Goal: Task Accomplishment & Management: Use online tool/utility

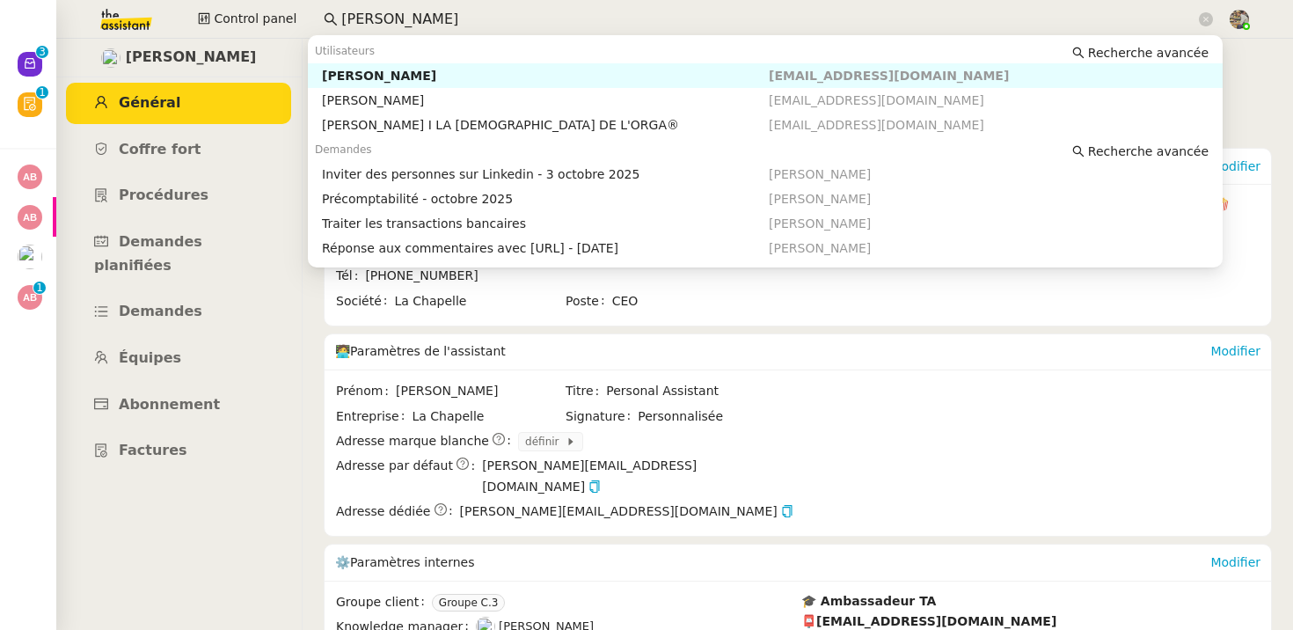
click at [379, 17] on input "[PERSON_NAME]" at bounding box center [768, 20] width 854 height 24
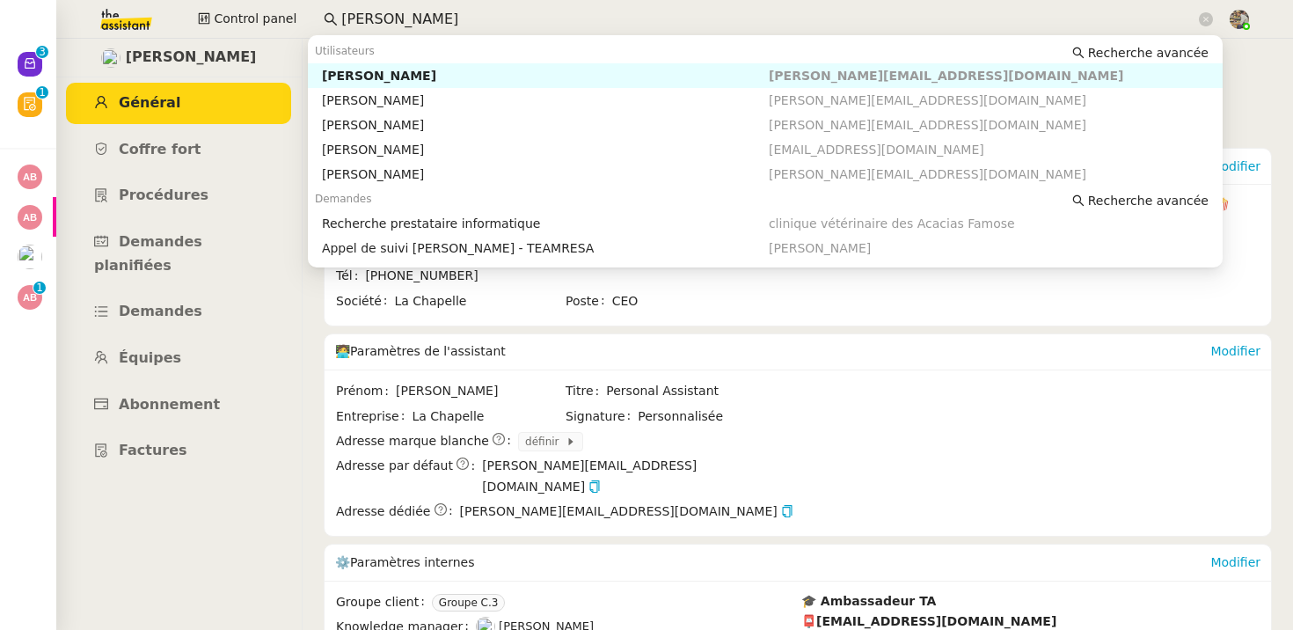
click at [345, 76] on div "[PERSON_NAME]" at bounding box center [545, 76] width 447 height 16
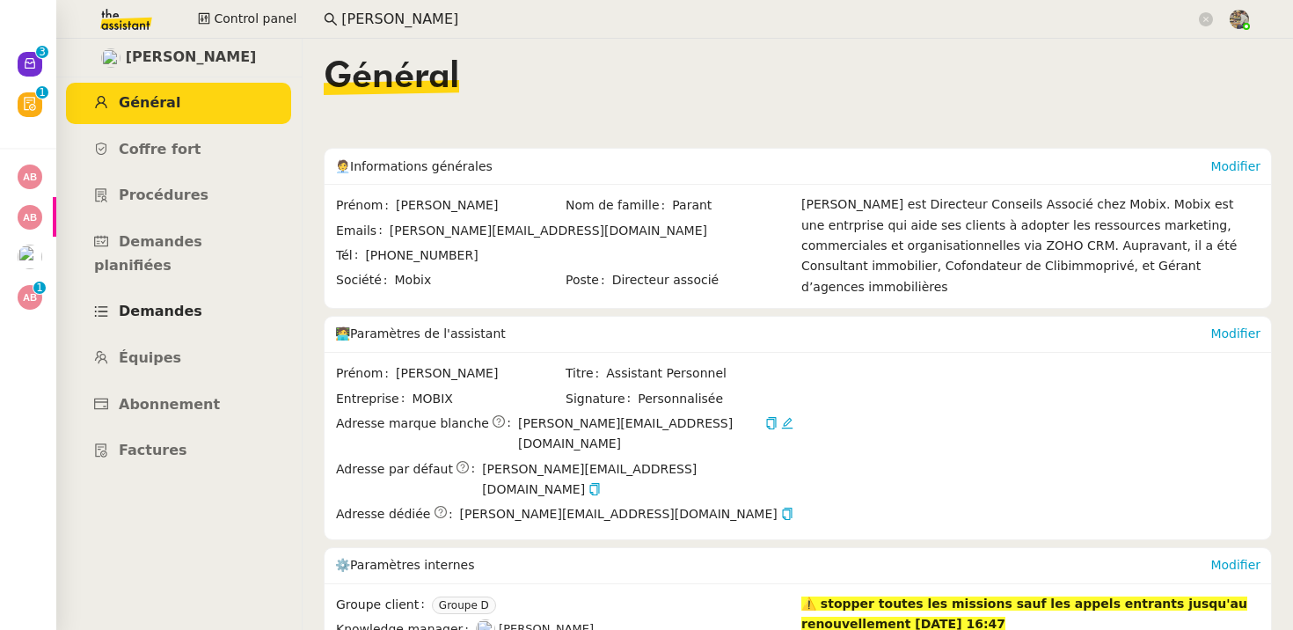
click at [187, 303] on span "Demandes" at bounding box center [161, 311] width 84 height 17
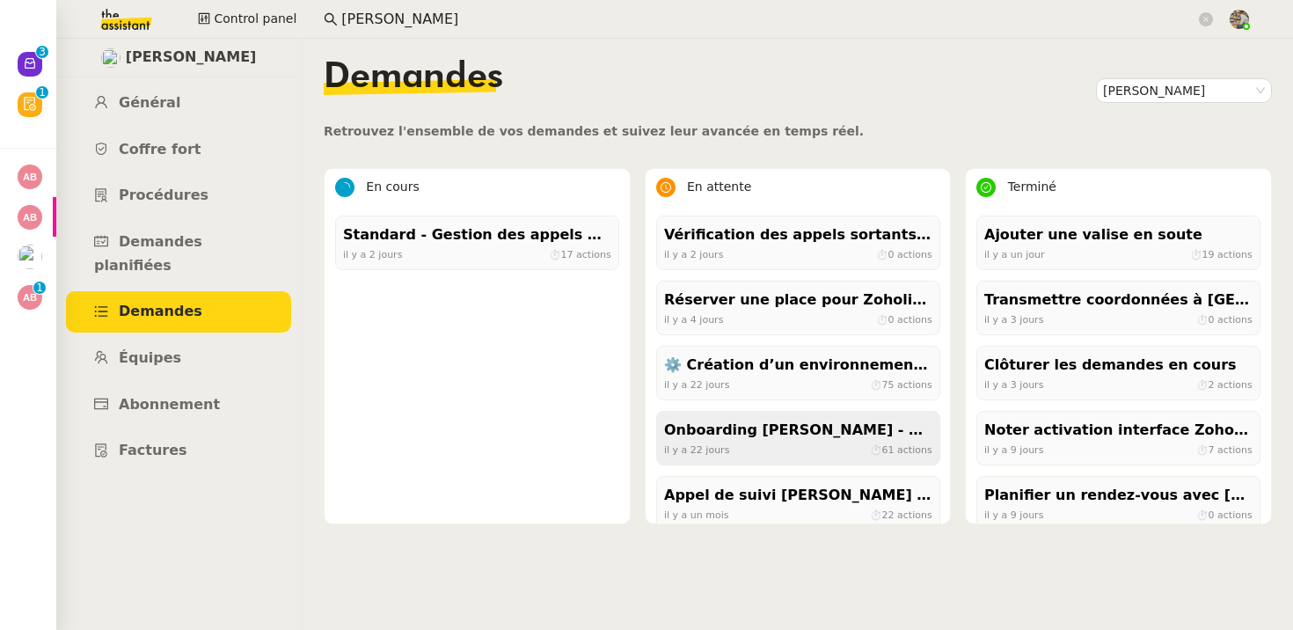
scroll to position [213, 0]
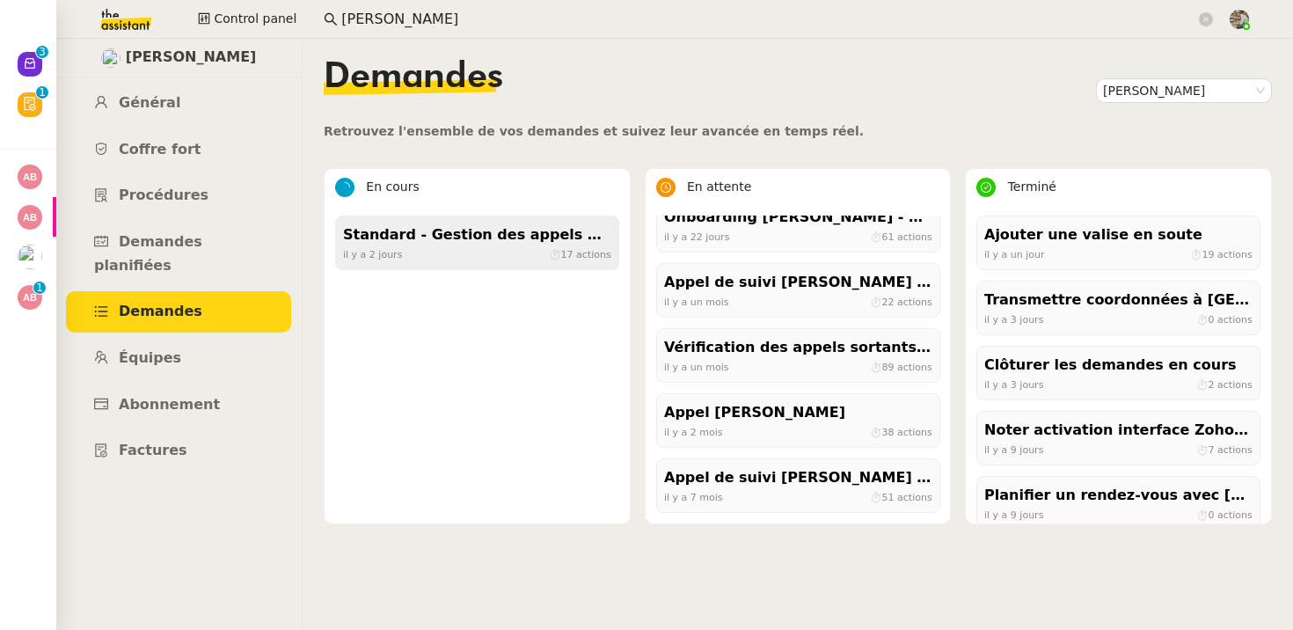
click at [499, 228] on div "Standard - Gestion des appels entrants - octobre 2025" at bounding box center [477, 235] width 268 height 24
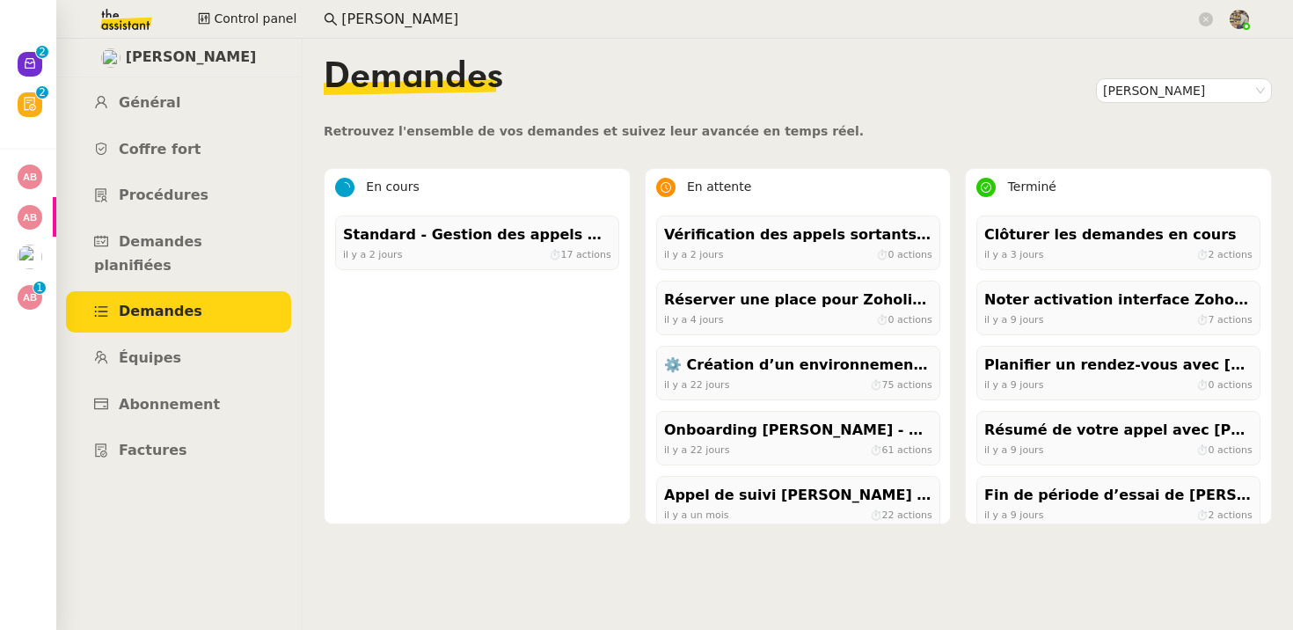
scroll to position [213, 0]
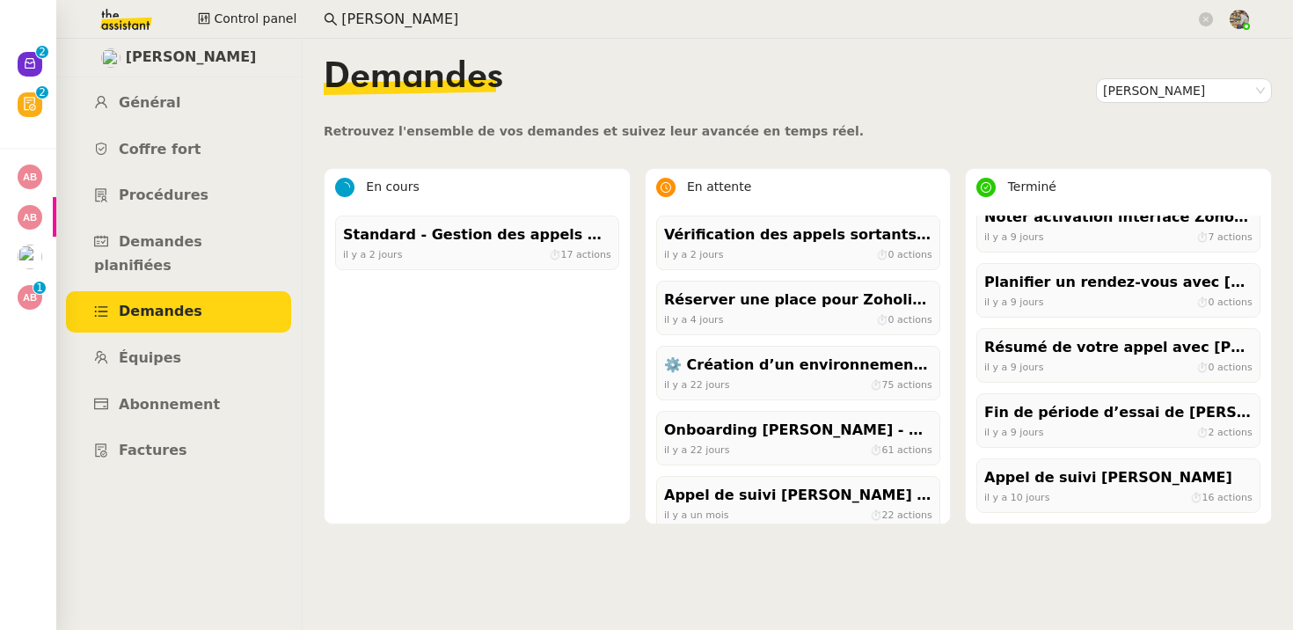
click at [399, 22] on input "florian pa" at bounding box center [768, 20] width 854 height 24
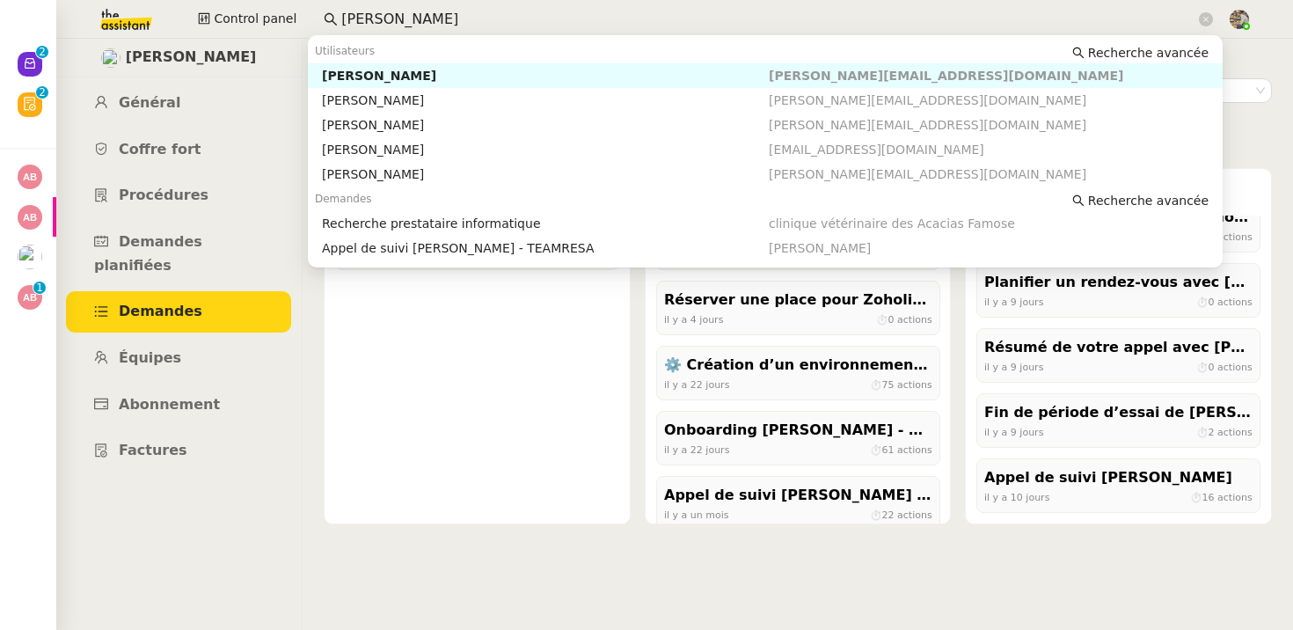
click at [399, 22] on input "florian pa" at bounding box center [768, 20] width 854 height 24
click at [440, 22] on input "florian pa" at bounding box center [768, 20] width 854 height 24
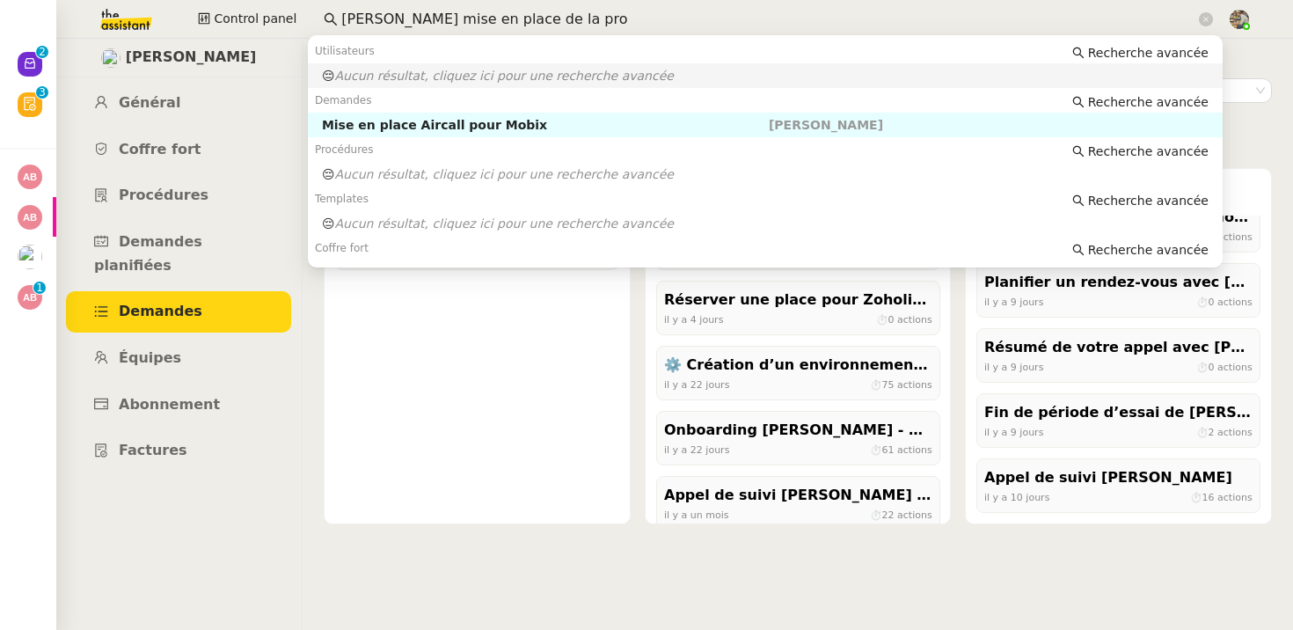
click at [395, 18] on input "florian paant mise en place de la pro" at bounding box center [768, 20] width 854 height 24
drag, startPoint x: 424, startPoint y: 16, endPoint x: 960, endPoint y: 37, distance: 536.3
click at [955, 37] on body "Nouveau 0 1 2 3 4 5 6 7 8 9 Révision 0 1 2 3 4 5 6 7 8 9 Mes demandes Intégrer …" at bounding box center [646, 315] width 1293 height 630
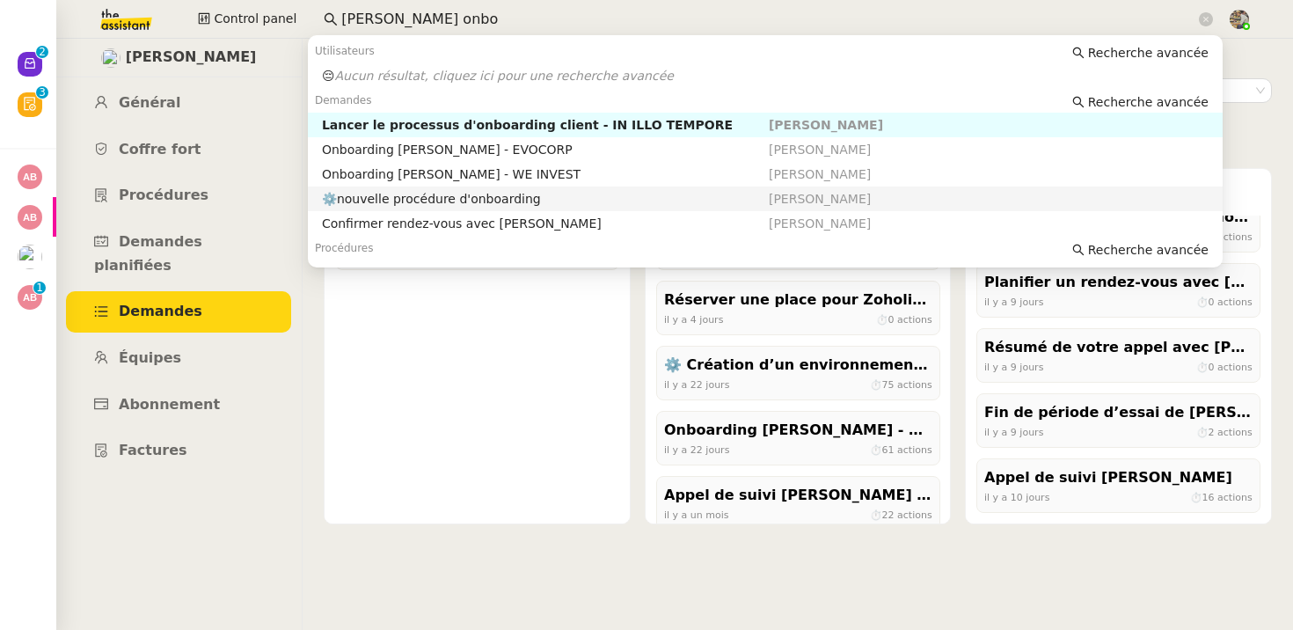
click at [531, 197] on div "⚙️nouvelle procédure d'onboarding" at bounding box center [545, 199] width 447 height 16
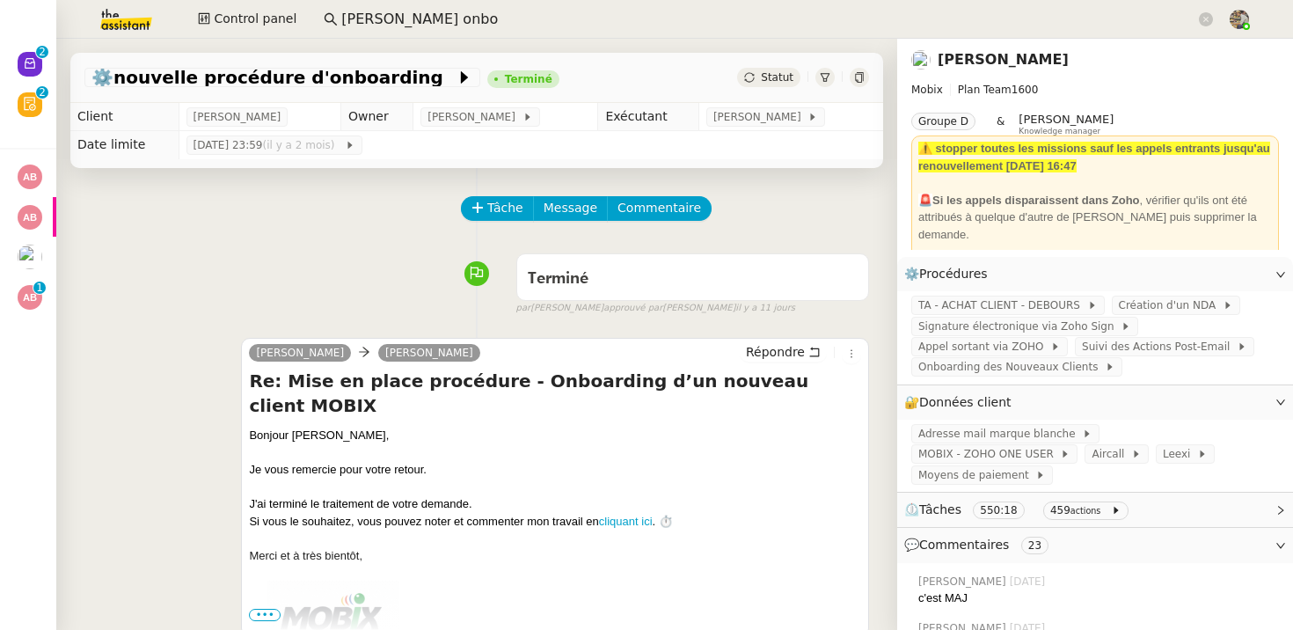
click at [415, 13] on input "florian parant onbo" at bounding box center [768, 20] width 854 height 24
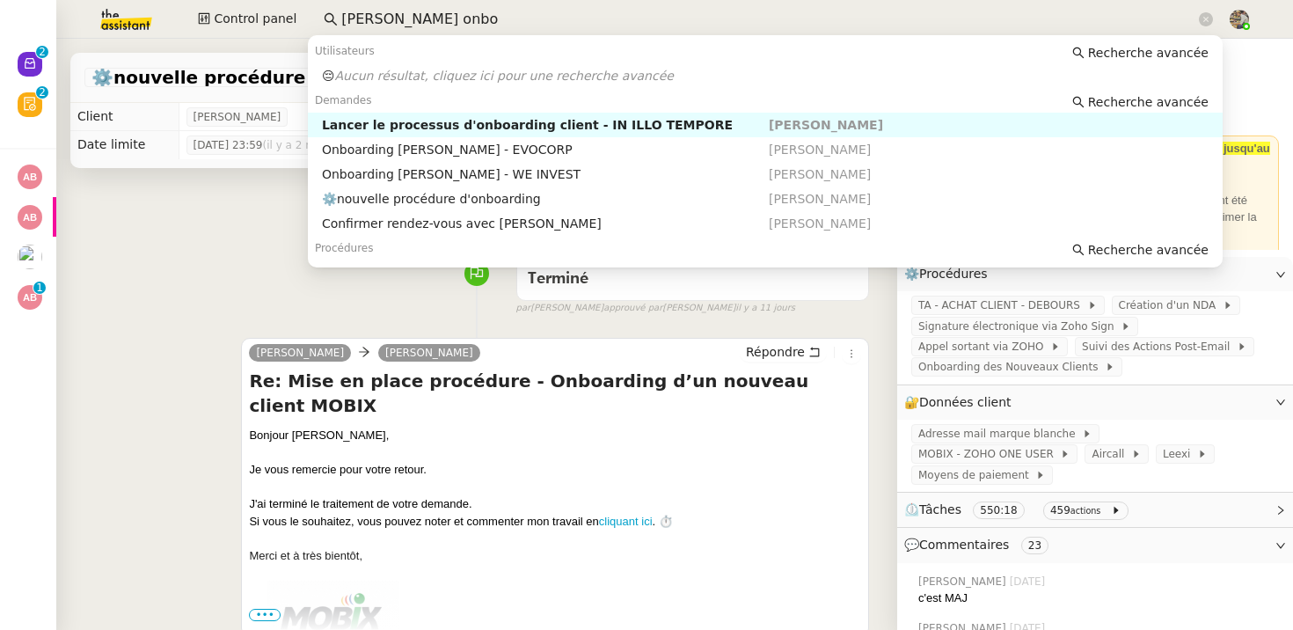
click at [415, 13] on input "florian parant onbo" at bounding box center [768, 20] width 854 height 24
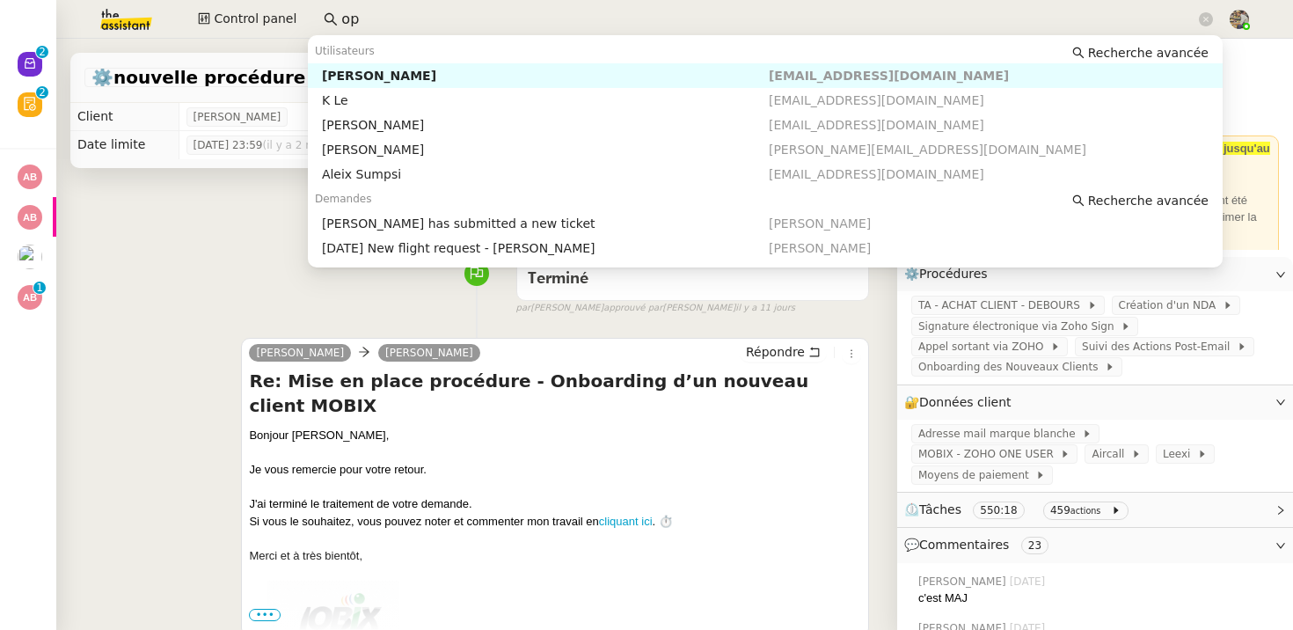
type input "o"
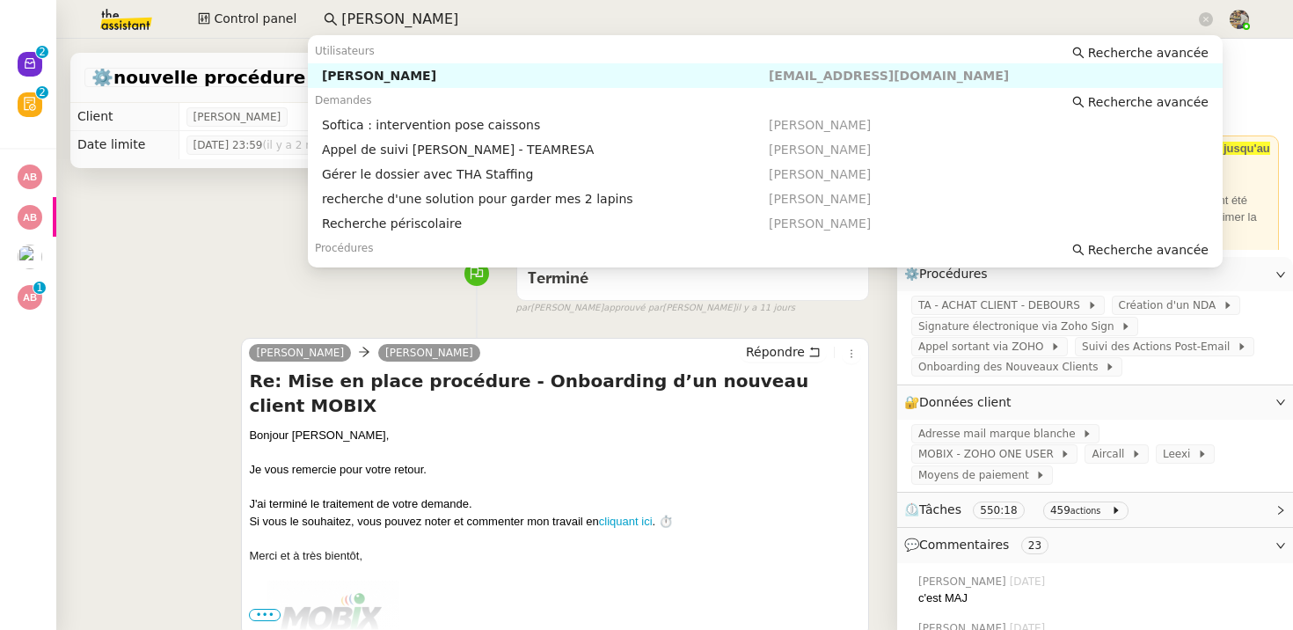
type input "m"
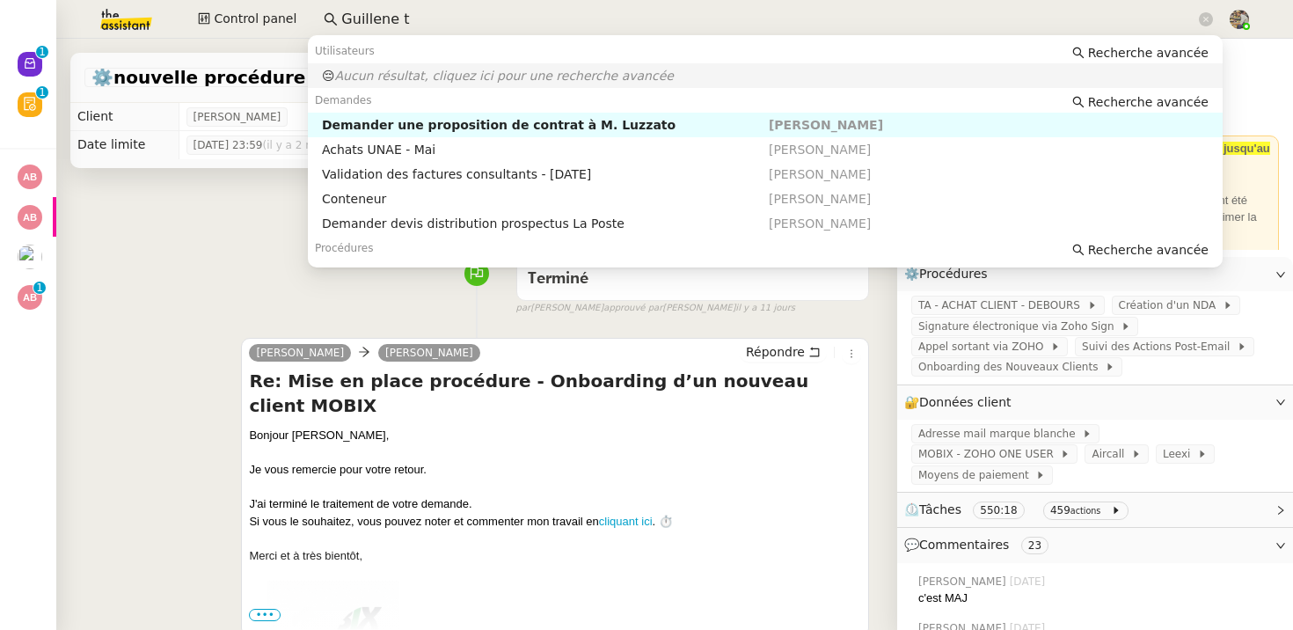
click at [388, 13] on input "Guillene t" at bounding box center [768, 20] width 854 height 24
paste input "guillene RIBIERE"
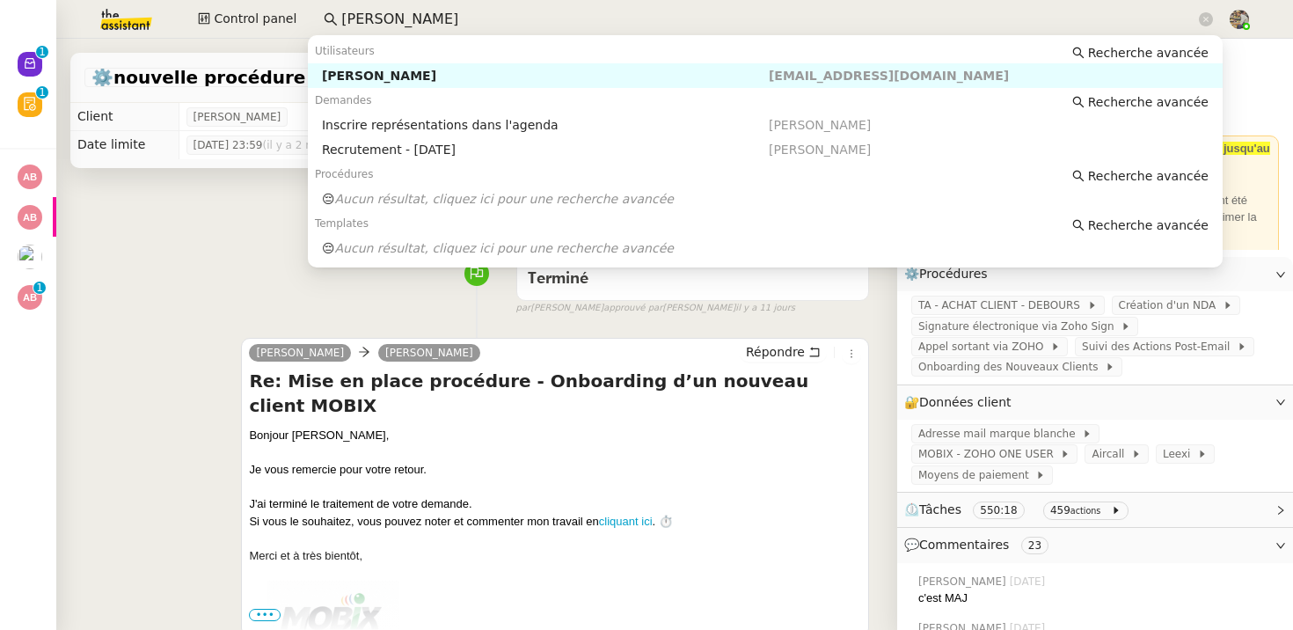
click at [451, 69] on div "Guillene RIBIERE" at bounding box center [545, 76] width 447 height 16
type input "guillene RIBIERE"
click at [456, 15] on input "guillene RIBIERE" at bounding box center [768, 20] width 854 height 24
click at [429, 117] on div "Inscrire représentations dans l'agenda" at bounding box center [545, 125] width 447 height 16
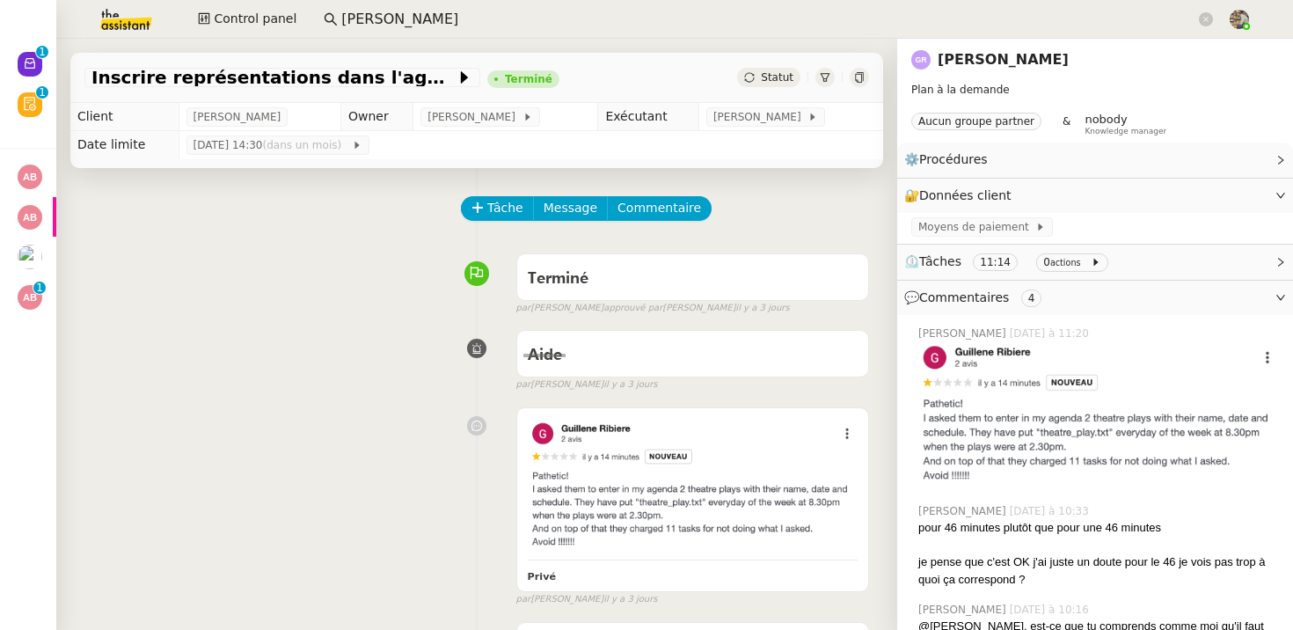
drag, startPoint x: 1084, startPoint y: 73, endPoint x: 934, endPoint y: 62, distance: 150.0
click at [934, 62] on nz-page-header "Guillene RIBIERE Plan à la demande Aucun groupe partner & nobody Knowledge mana…" at bounding box center [1095, 91] width 396 height 104
copy div "Guillene RIBIERE"
click at [351, 255] on div "Terminé false par Camille T. approuvé par Camille T. il y a 3 jours" at bounding box center [476, 280] width 785 height 70
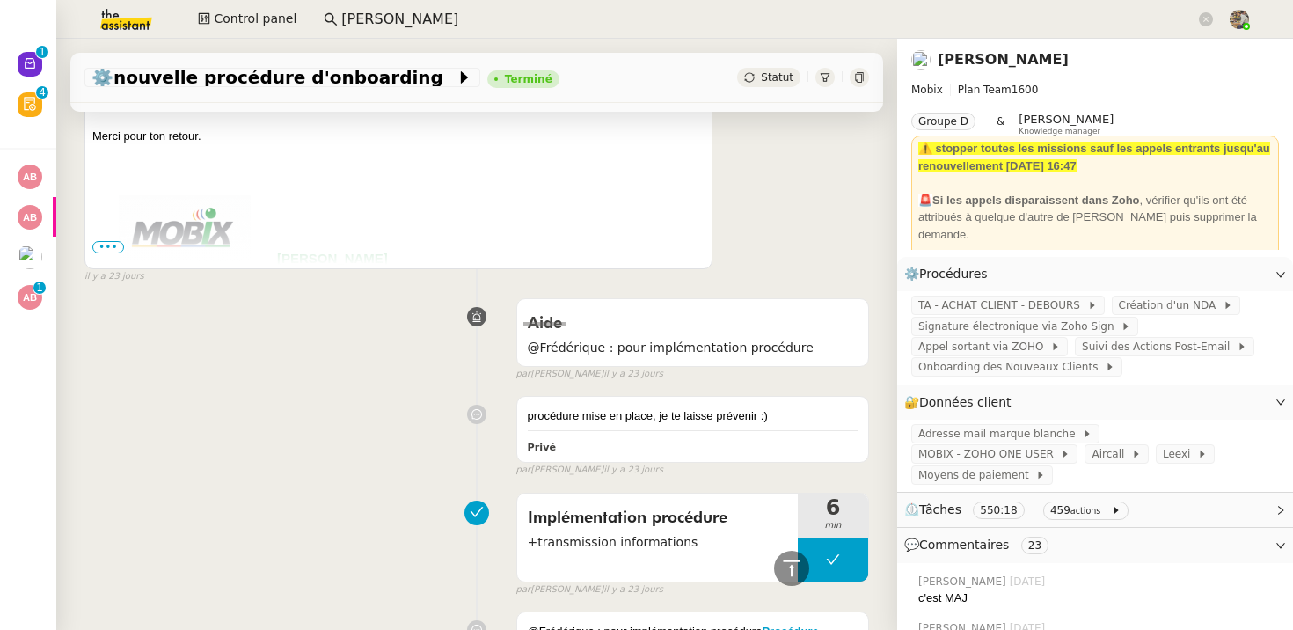
scroll to position [4512, 0]
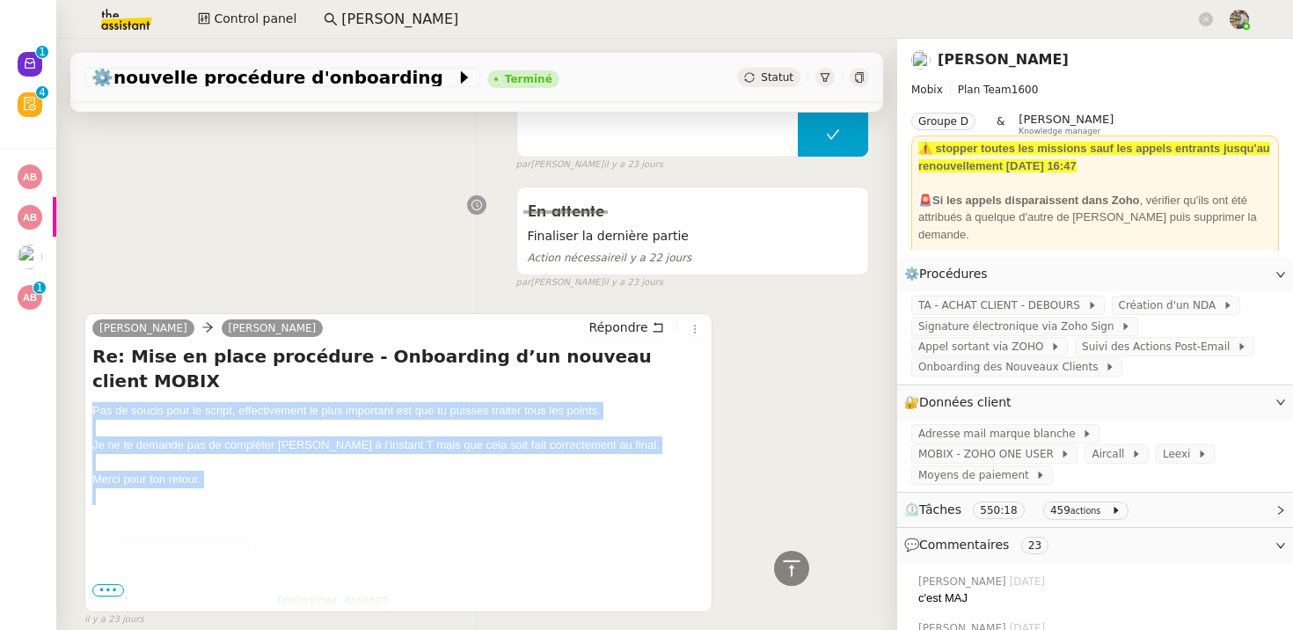
drag, startPoint x: 348, startPoint y: 452, endPoint x: 109, endPoint y: 355, distance: 258.5
click at [109, 355] on div "Re: Mise en place procédure - Onboarding d’un nouveau client MOBIX Pas de souci…" at bounding box center [398, 476] width 612 height 264
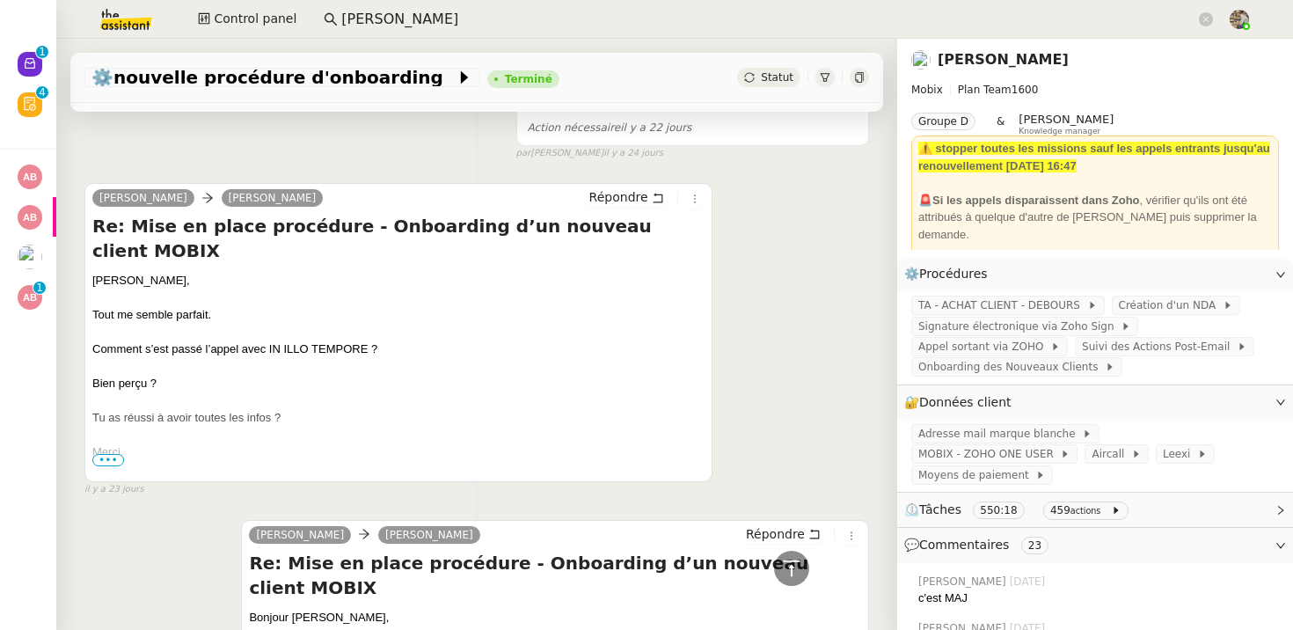
scroll to position [6592, 0]
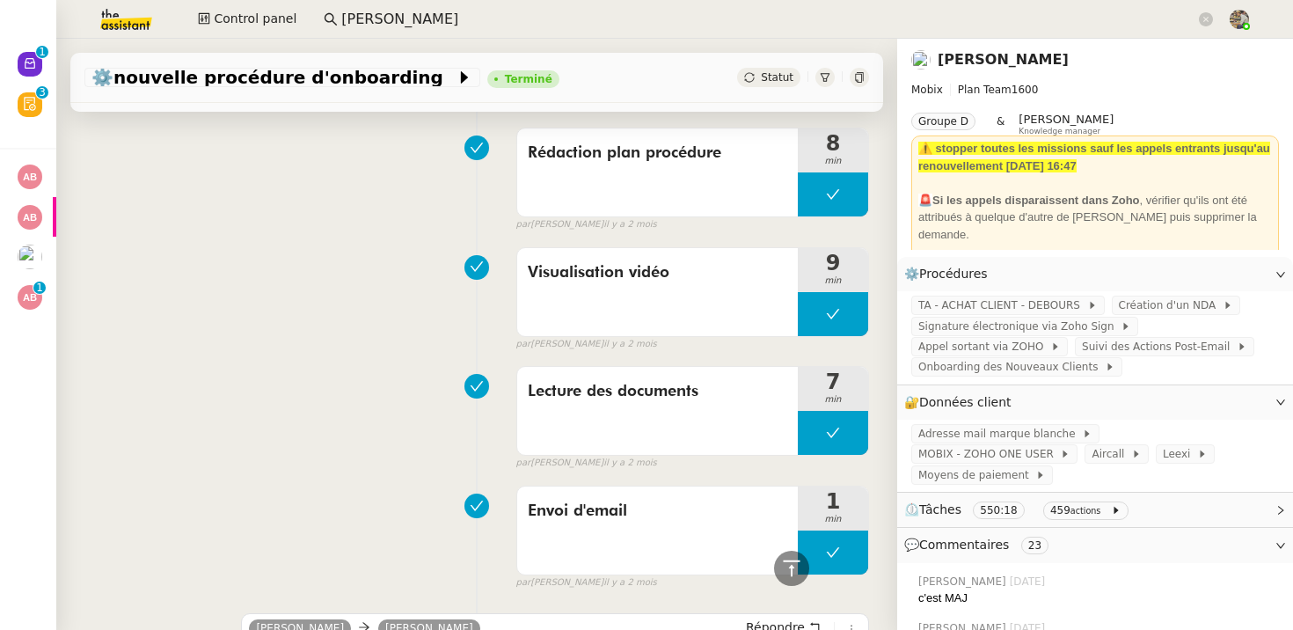
scroll to position [24382, 0]
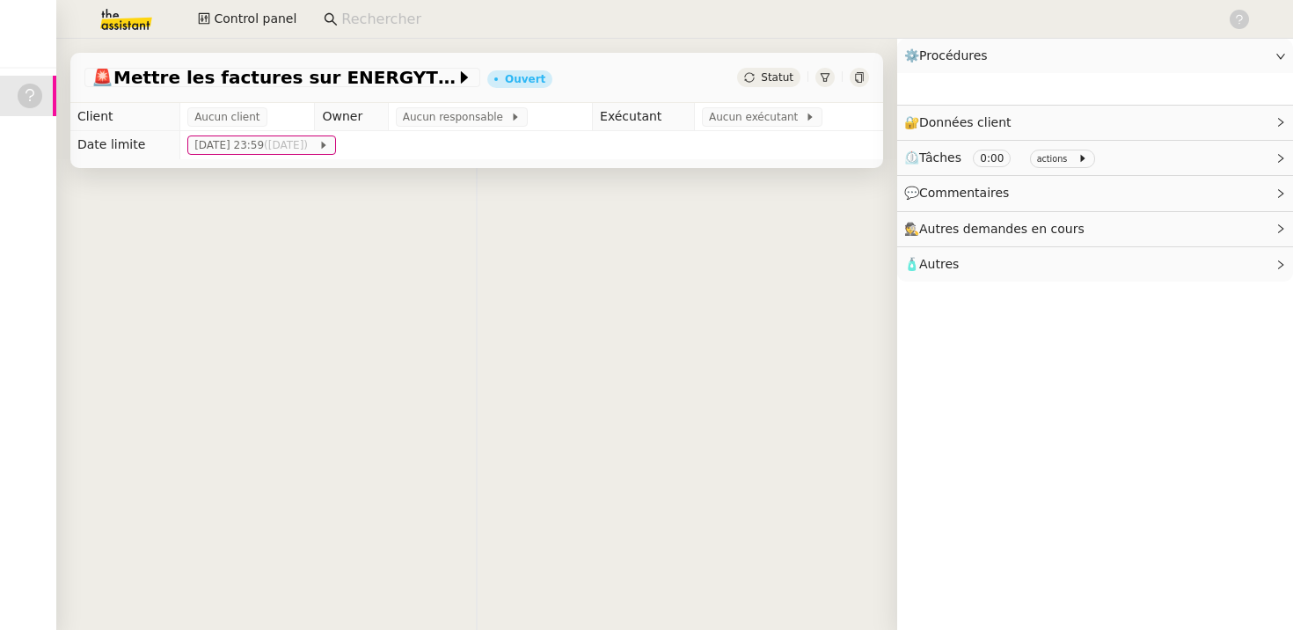
click at [443, 21] on input at bounding box center [775, 20] width 868 height 24
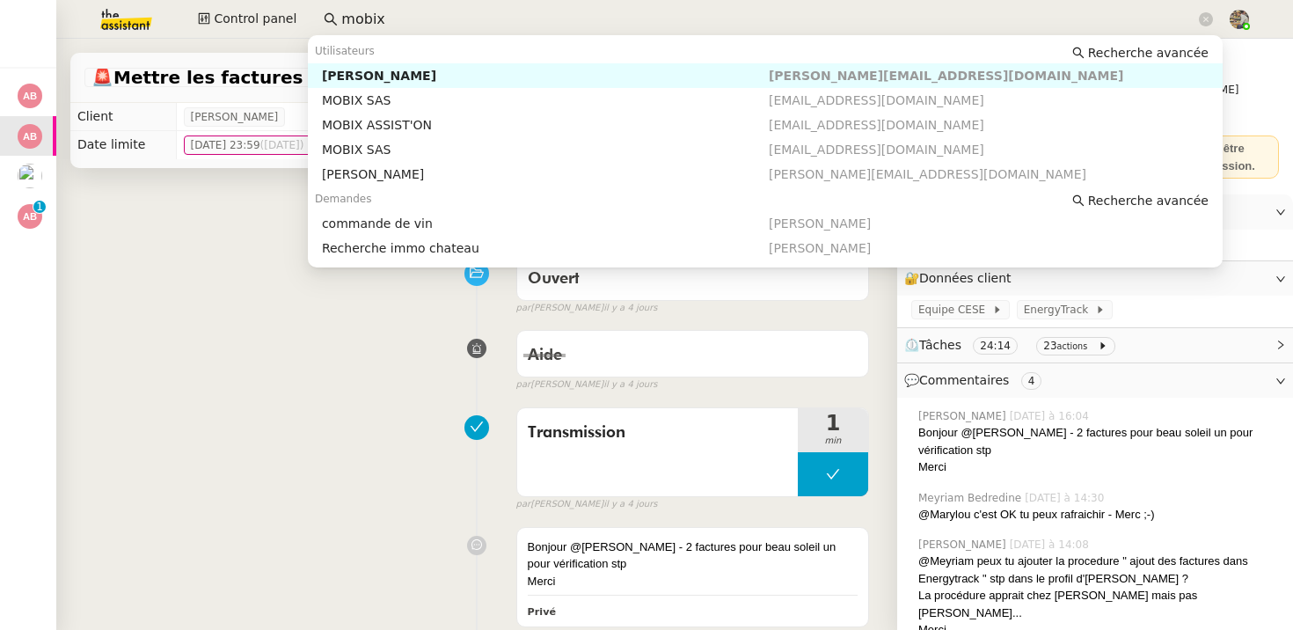
click at [409, 74] on div "[PERSON_NAME]" at bounding box center [545, 76] width 447 height 16
type input "mobix"
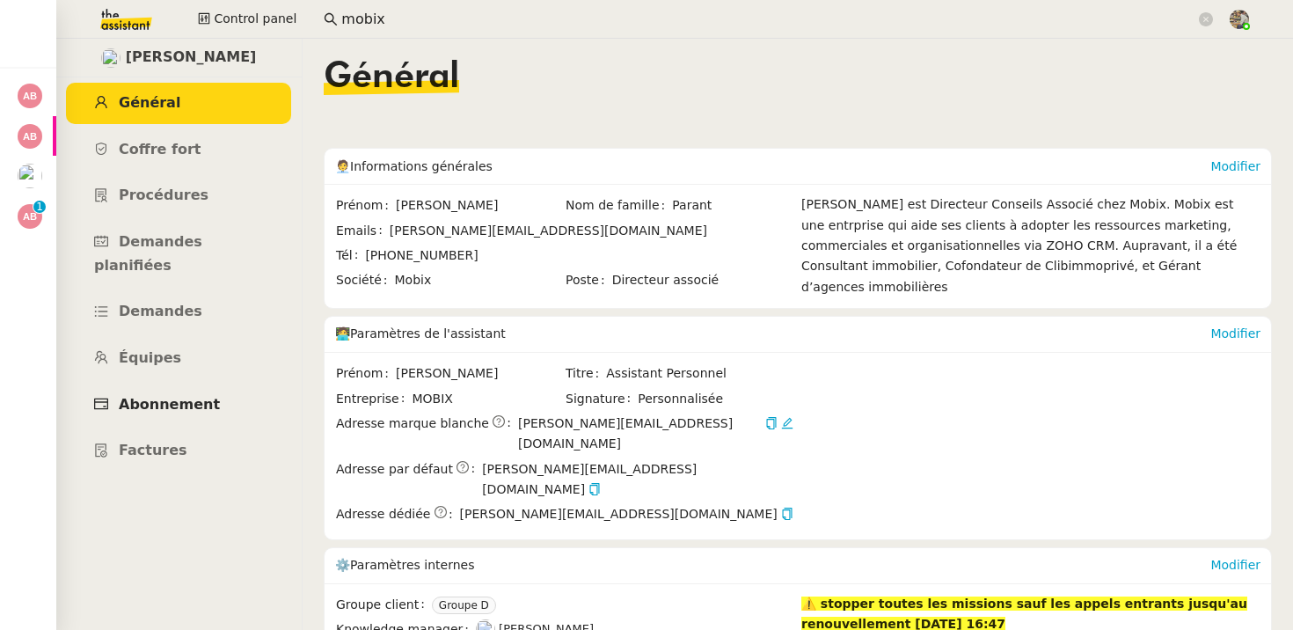
click at [179, 396] on span "Abonnement" at bounding box center [169, 404] width 101 height 17
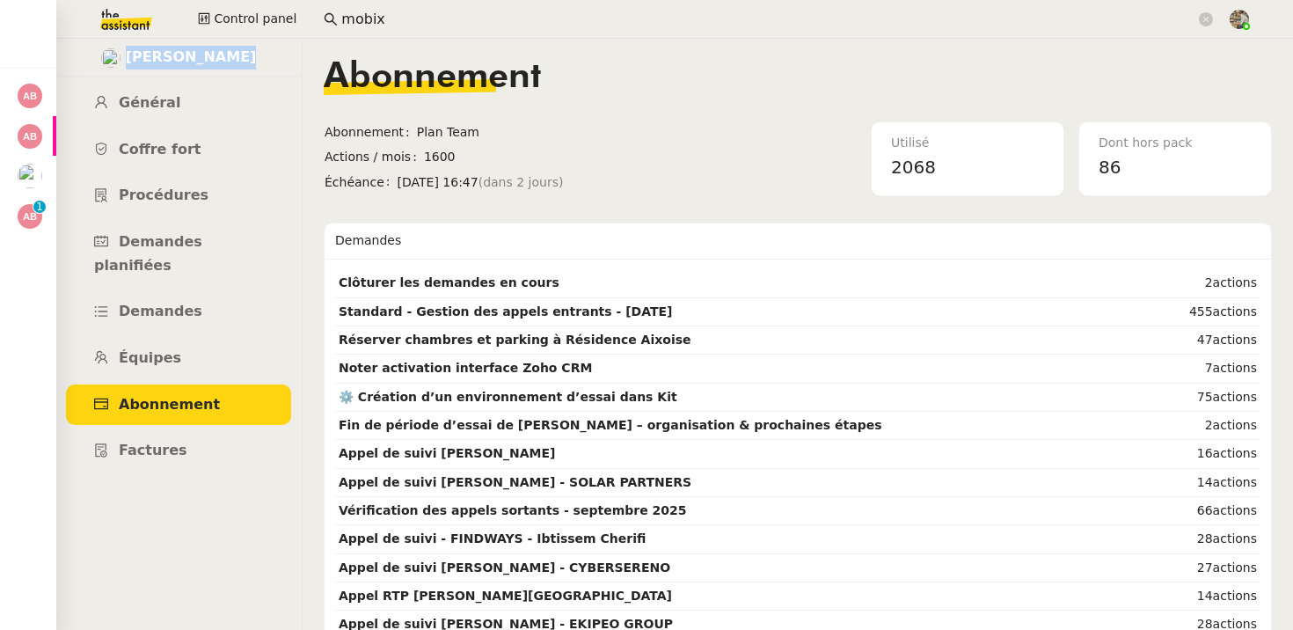
drag, startPoint x: 287, startPoint y: 79, endPoint x: 144, endPoint y: 56, distance: 144.4
click at [144, 56] on div "Florian Parant Général Coffre fort Procédures Demandes planifiées Demandes Équi…" at bounding box center [178, 334] width 246 height 591
copy span "Florian Parant"
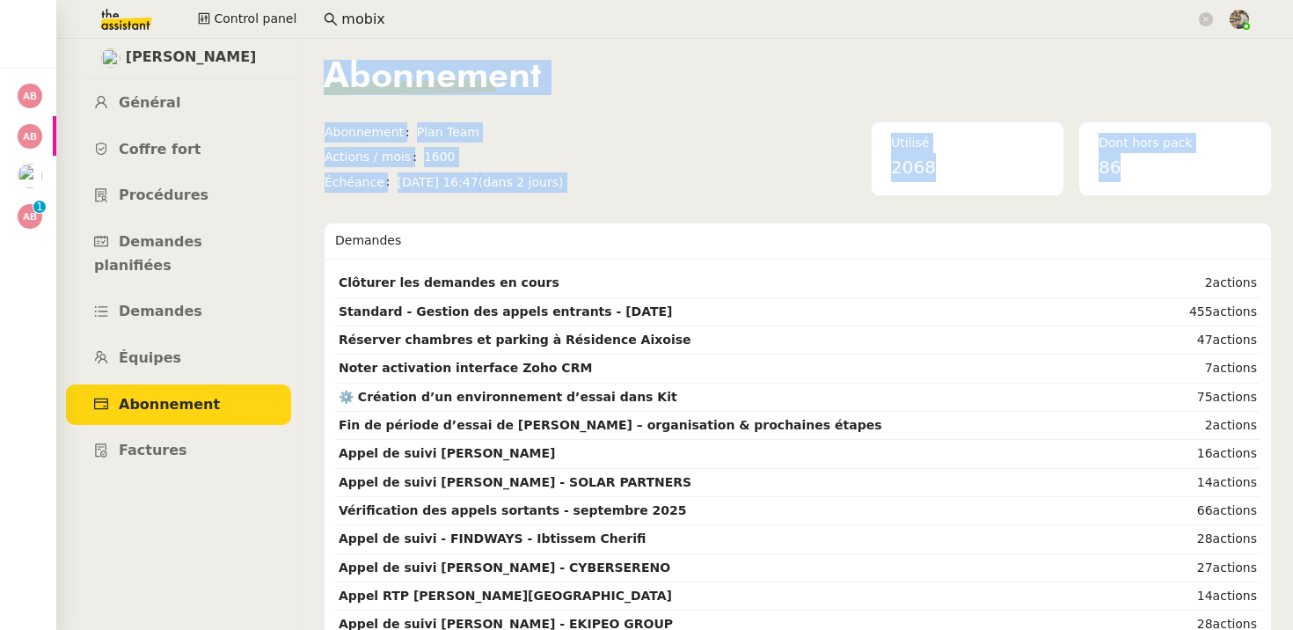
drag, startPoint x: 320, startPoint y: 74, endPoint x: 610, endPoint y: 230, distance: 328.7
click at [610, 230] on nz-layout "Florian Parant Général Coffre fort Procédures Demandes planifiées Demandes Équi…" at bounding box center [674, 334] width 1237 height 591
click at [604, 204] on nz-content "Abonnement Abonnement Plan Team Actions / mois 1600 Échéance dim. 5 oct. 2025 1…" at bounding box center [798, 334] width 949 height 591
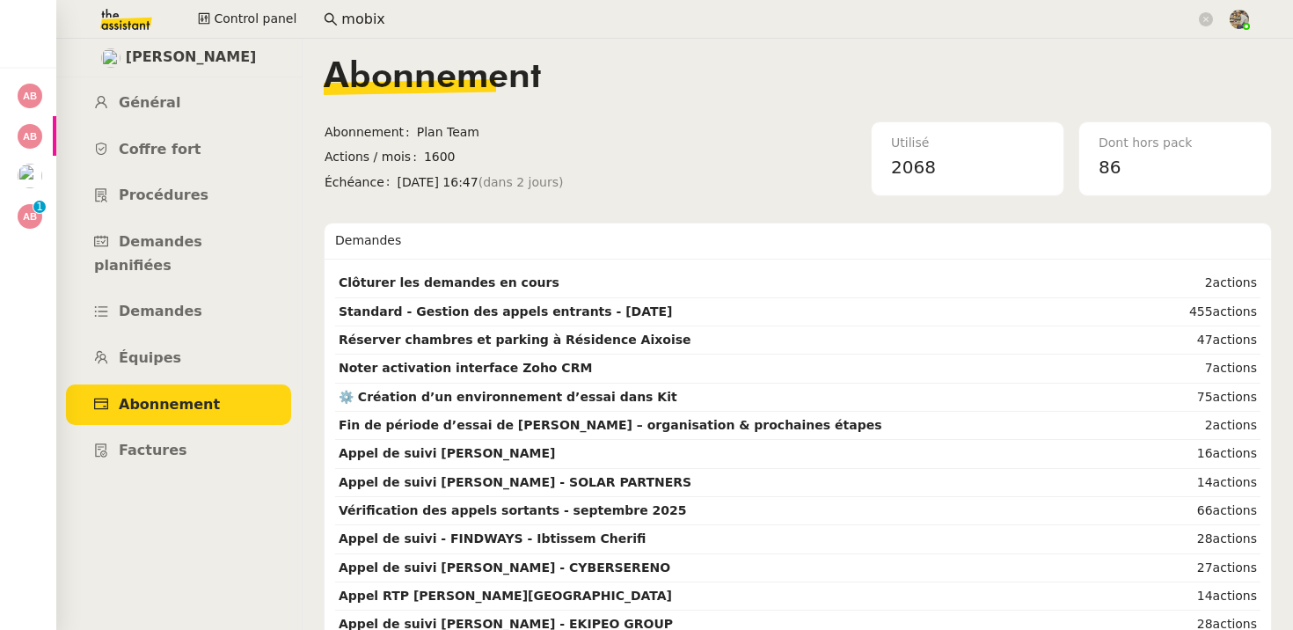
drag, startPoint x: 637, startPoint y: 191, endPoint x: 321, endPoint y: 84, distance: 333.3
click at [321, 84] on nz-layout "Florian Parant Général Coffre fort Procédures Demandes planifiées Demandes Équi…" at bounding box center [674, 334] width 1237 height 591
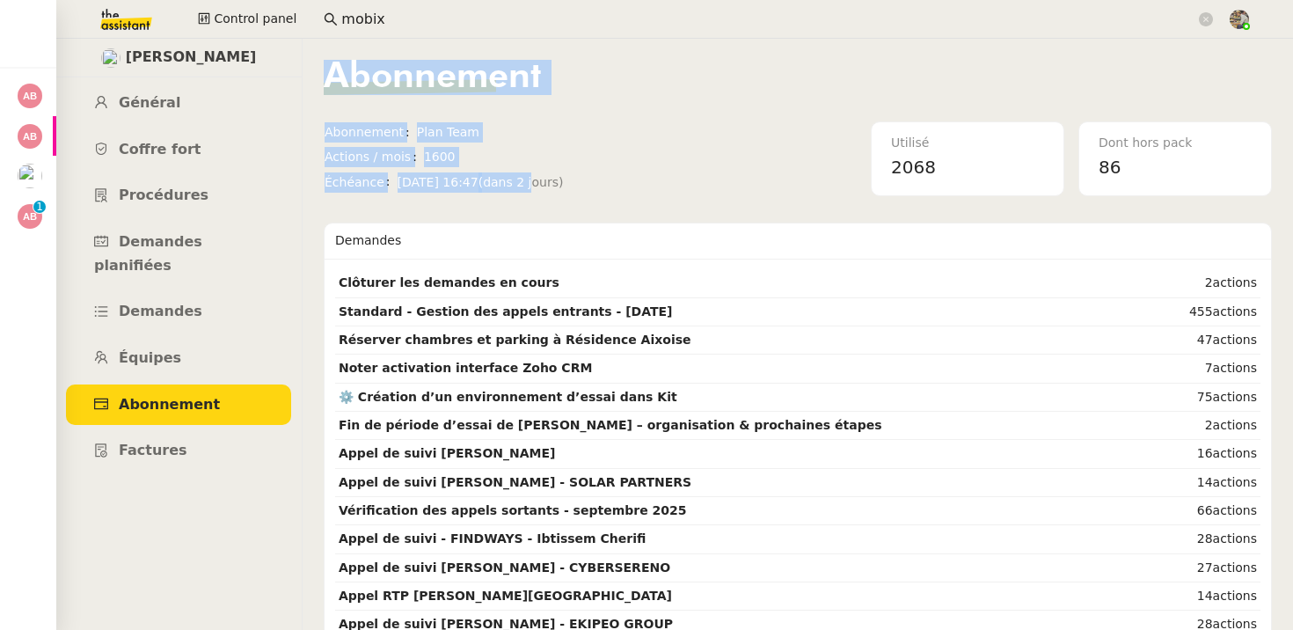
drag, startPoint x: 324, startPoint y: 84, endPoint x: 584, endPoint y: 180, distance: 277.8
click at [584, 180] on div "Abonnement Abonnement Plan Team Actions / mois 1600 Échéance dim. 5 oct. 2025 1…" at bounding box center [798, 128] width 949 height 136
drag, startPoint x: 625, startPoint y: 184, endPoint x: 396, endPoint y: 77, distance: 252.3
click at [396, 77] on div "Abonnement Abonnement Plan Team Actions / mois 1600 Échéance dim. 5 oct. 2025 1…" at bounding box center [798, 128] width 949 height 136
drag, startPoint x: 334, startPoint y: 77, endPoint x: 663, endPoint y: 193, distance: 347.8
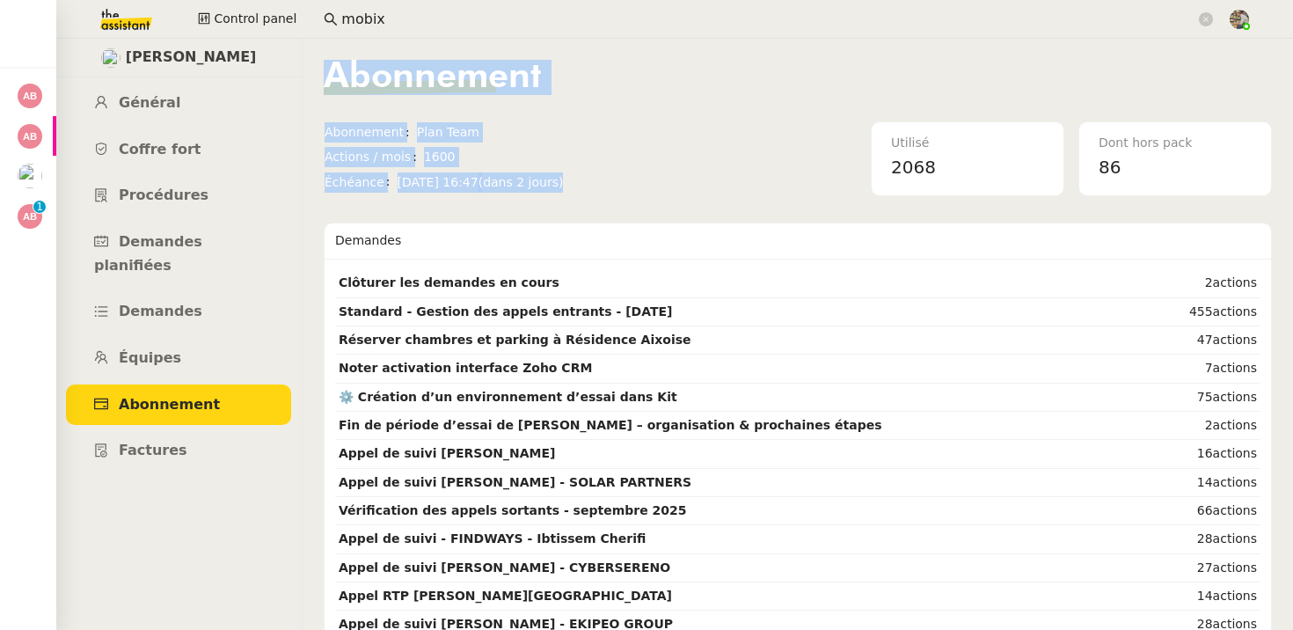
click at [663, 193] on div "Abonnement Abonnement Plan Team Actions / mois 1600 Échéance dim. 5 oct. 2025 1…" at bounding box center [798, 128] width 949 height 136
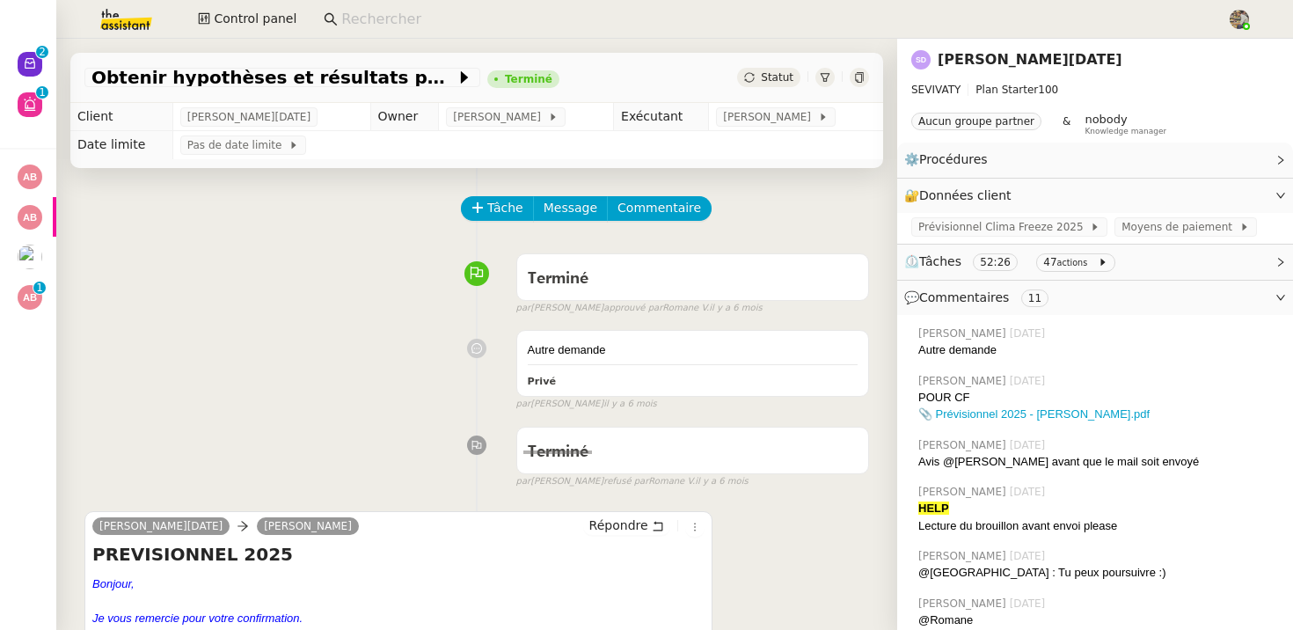
click at [338, 374] on div "Autre demande Privé false par [PERSON_NAME]. [DATE]" at bounding box center [476, 366] width 785 height 89
click at [494, 215] on span "Tâche" at bounding box center [505, 208] width 36 height 20
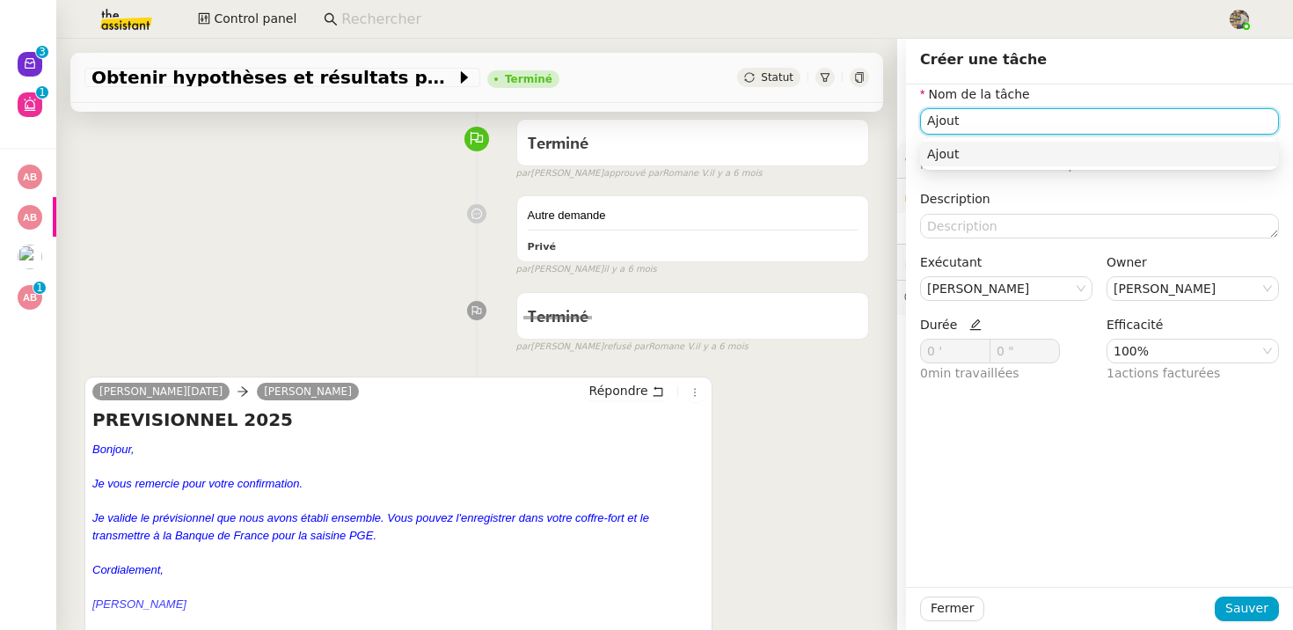
scroll to position [138, 0]
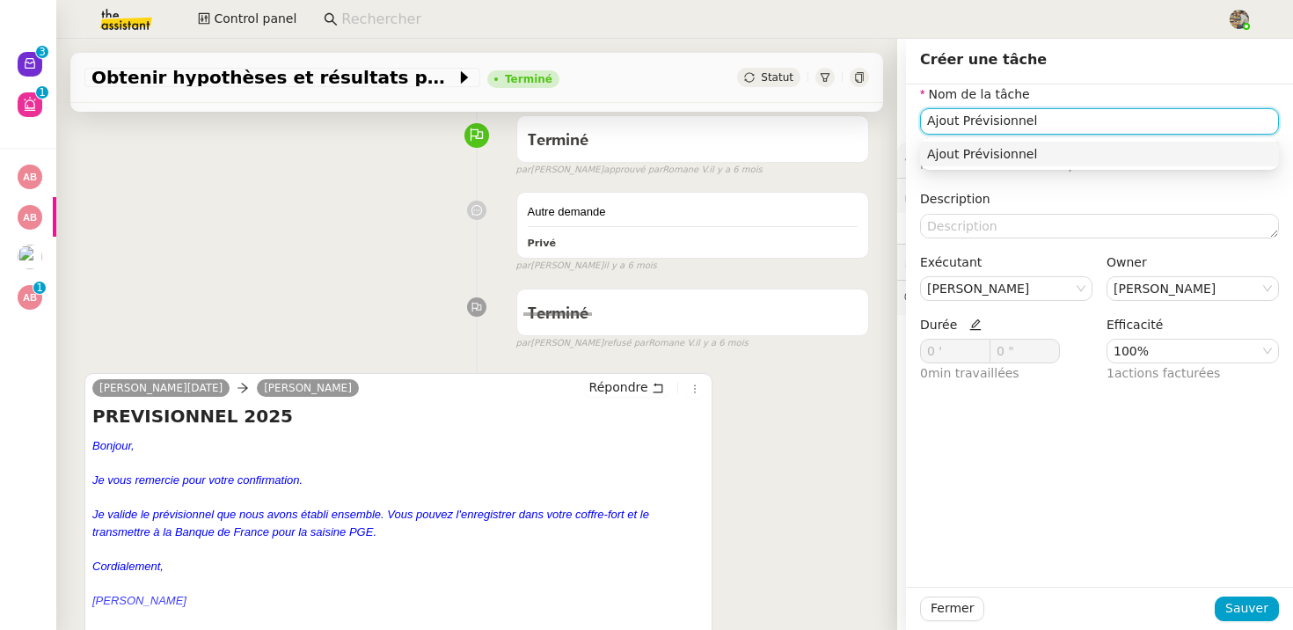
click at [1001, 129] on input "Ajout Prévisionnel" at bounding box center [1099, 121] width 359 height 26
type input "Ajout Prévisionnel"
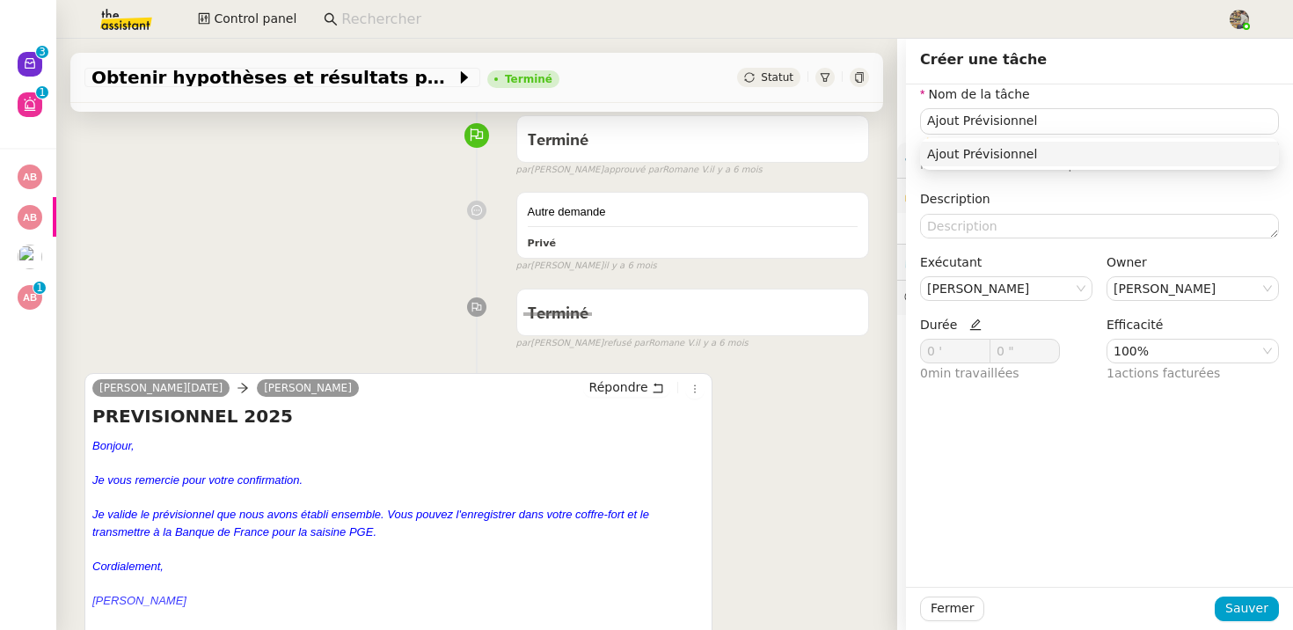
click at [1013, 156] on div "Ajout Prévisionnel" at bounding box center [1099, 154] width 345 height 16
click at [1256, 607] on span "Sauver" at bounding box center [1247, 608] width 43 height 20
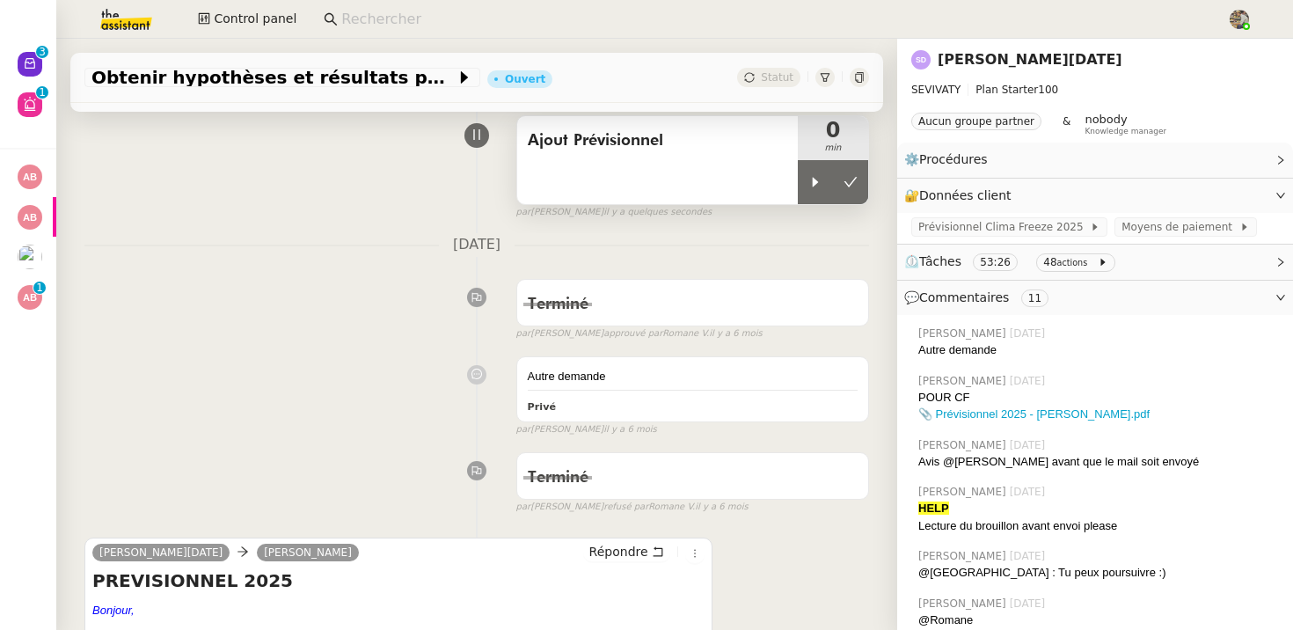
click at [735, 167] on div "Ajout Prévisionnel" at bounding box center [657, 160] width 281 height 88
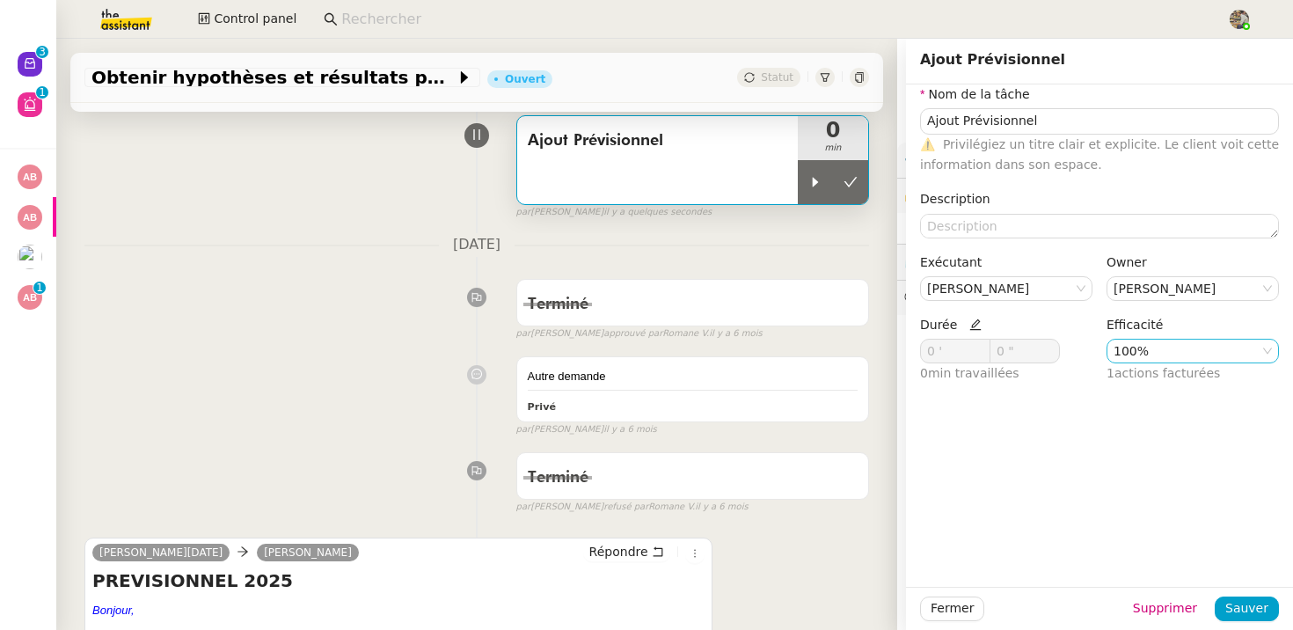
click at [1187, 346] on nz-select-item "100%" at bounding box center [1193, 351] width 158 height 23
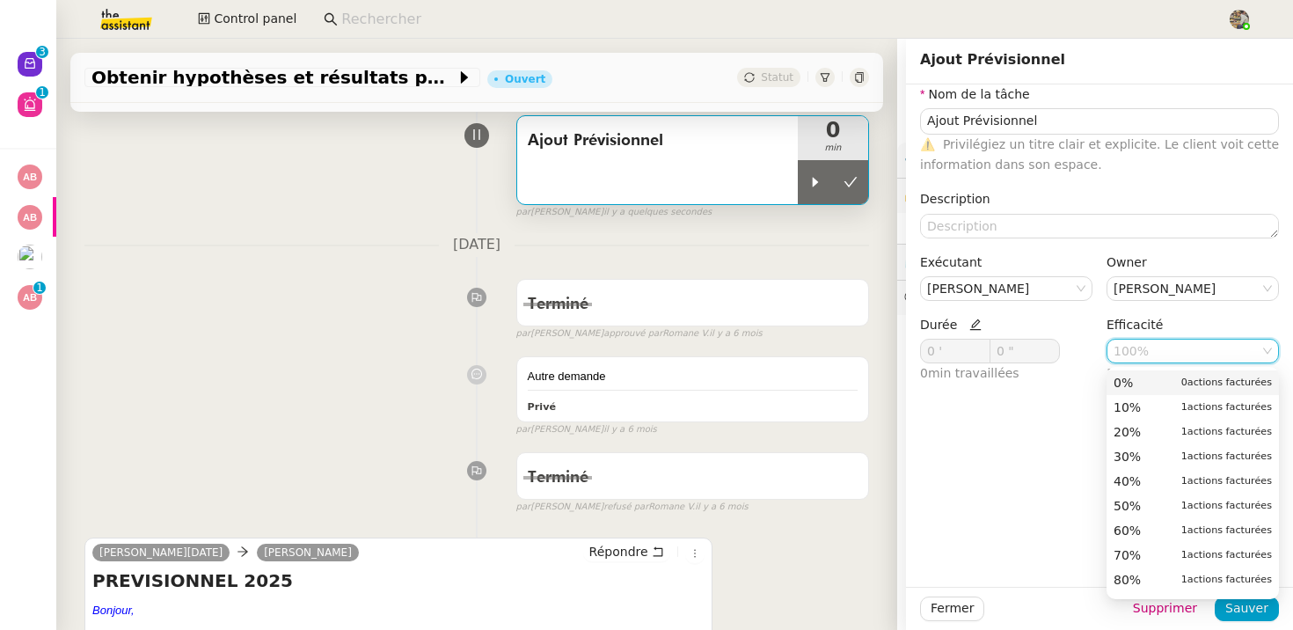
click at [1134, 377] on div "0% 0 actions facturées" at bounding box center [1193, 383] width 158 height 16
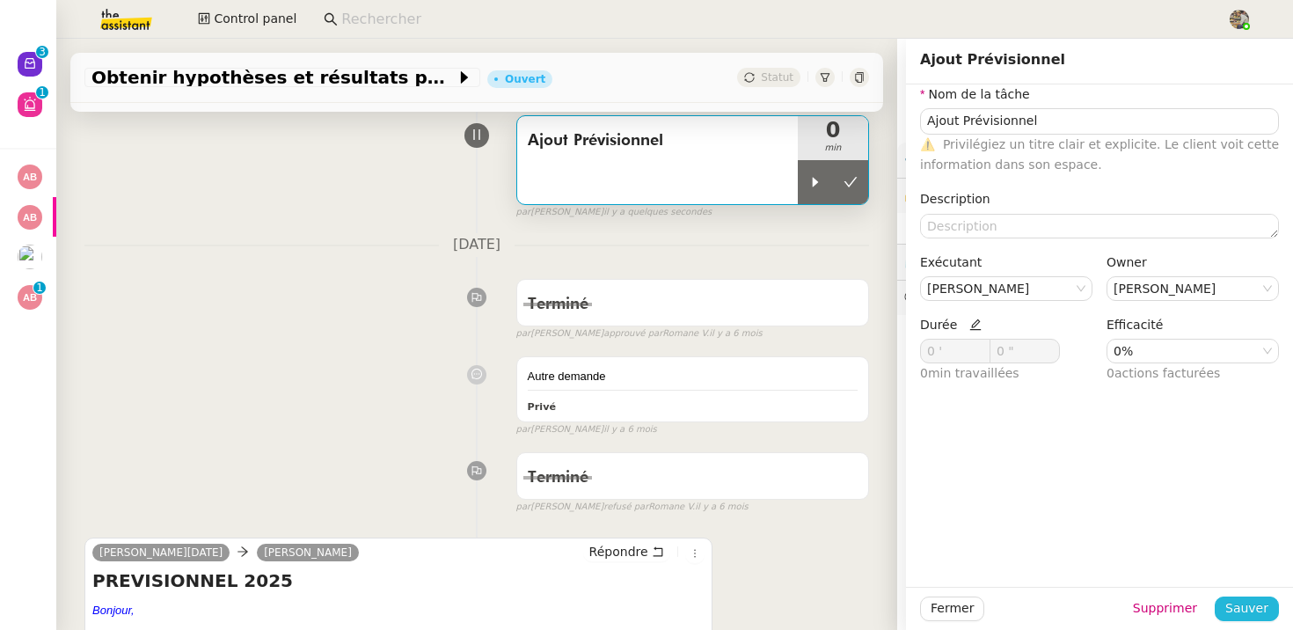
click at [1250, 613] on span "Sauver" at bounding box center [1247, 608] width 43 height 20
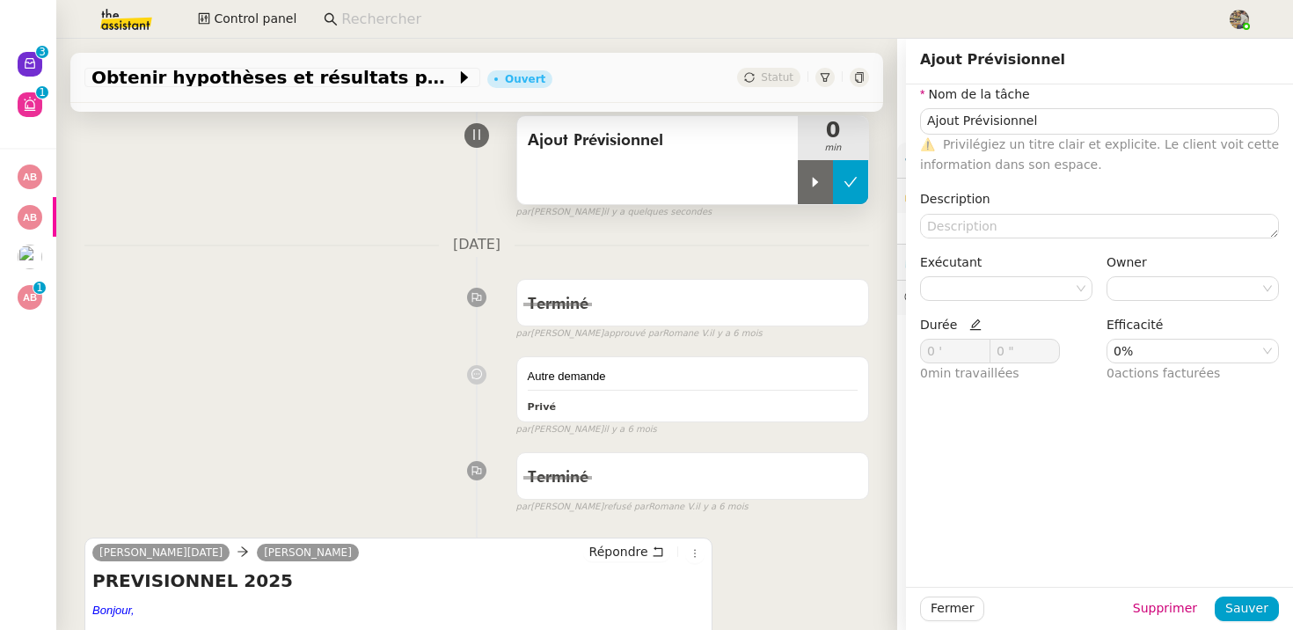
click at [845, 165] on button at bounding box center [850, 182] width 35 height 44
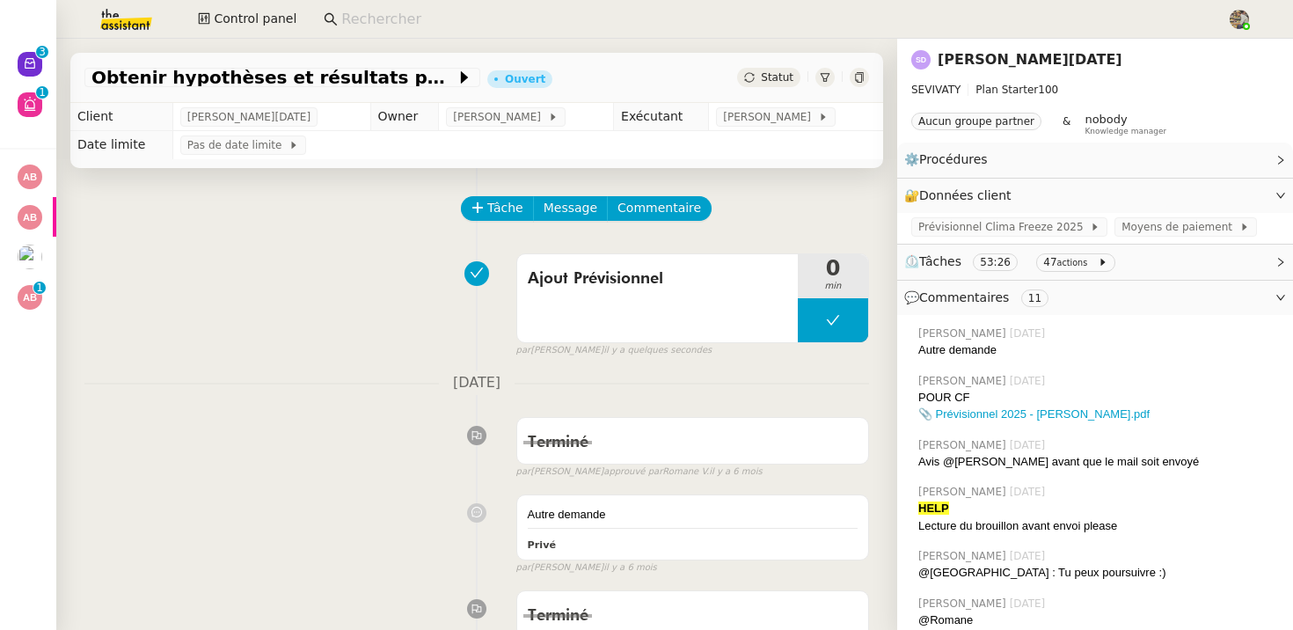
click at [764, 78] on span "Statut" at bounding box center [777, 77] width 33 height 12
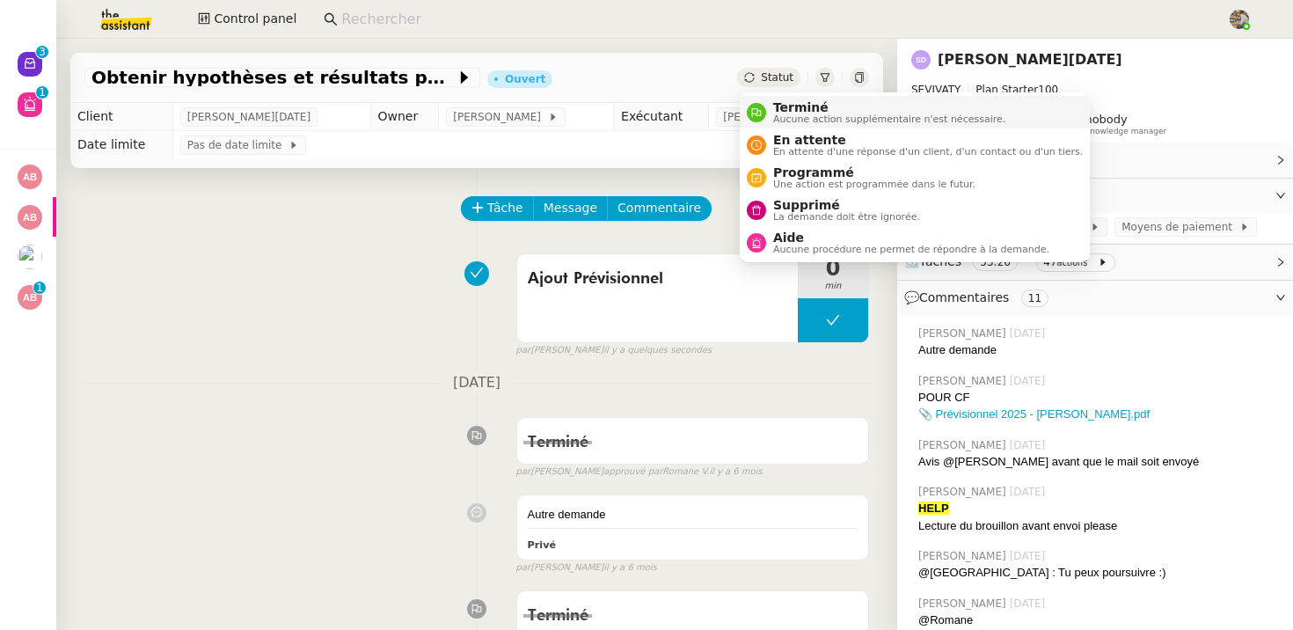
click at [765, 114] on nz-avatar at bounding box center [756, 112] width 19 height 19
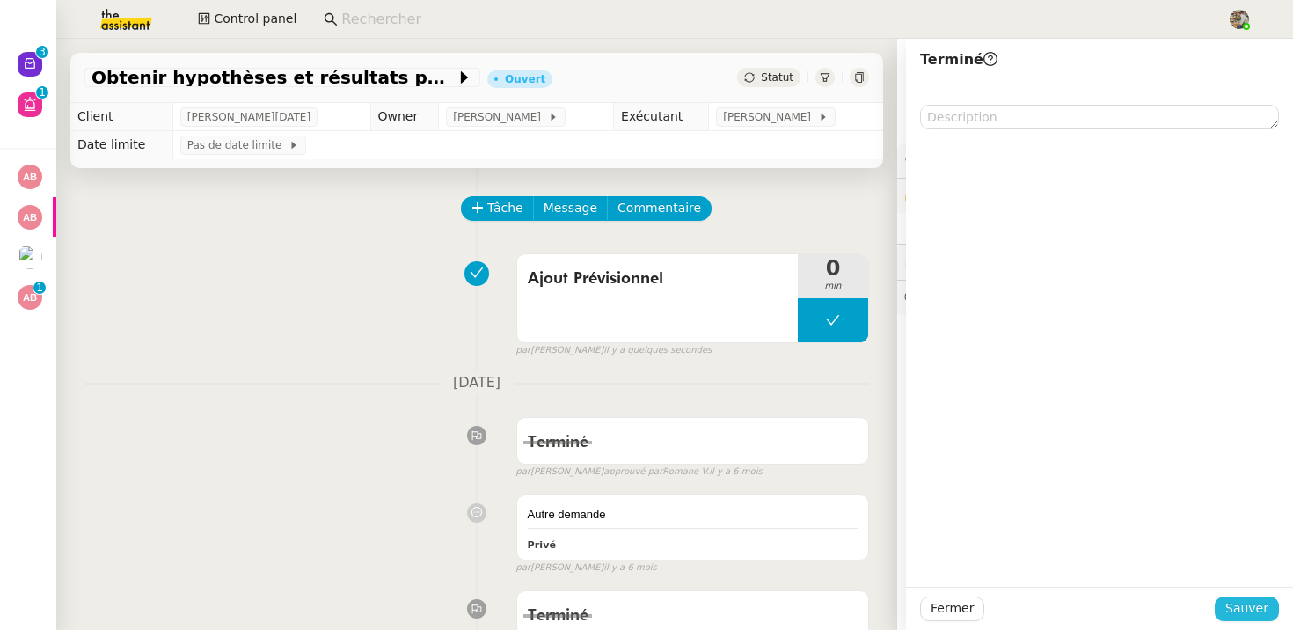
click at [1249, 602] on span "Sauver" at bounding box center [1247, 608] width 43 height 20
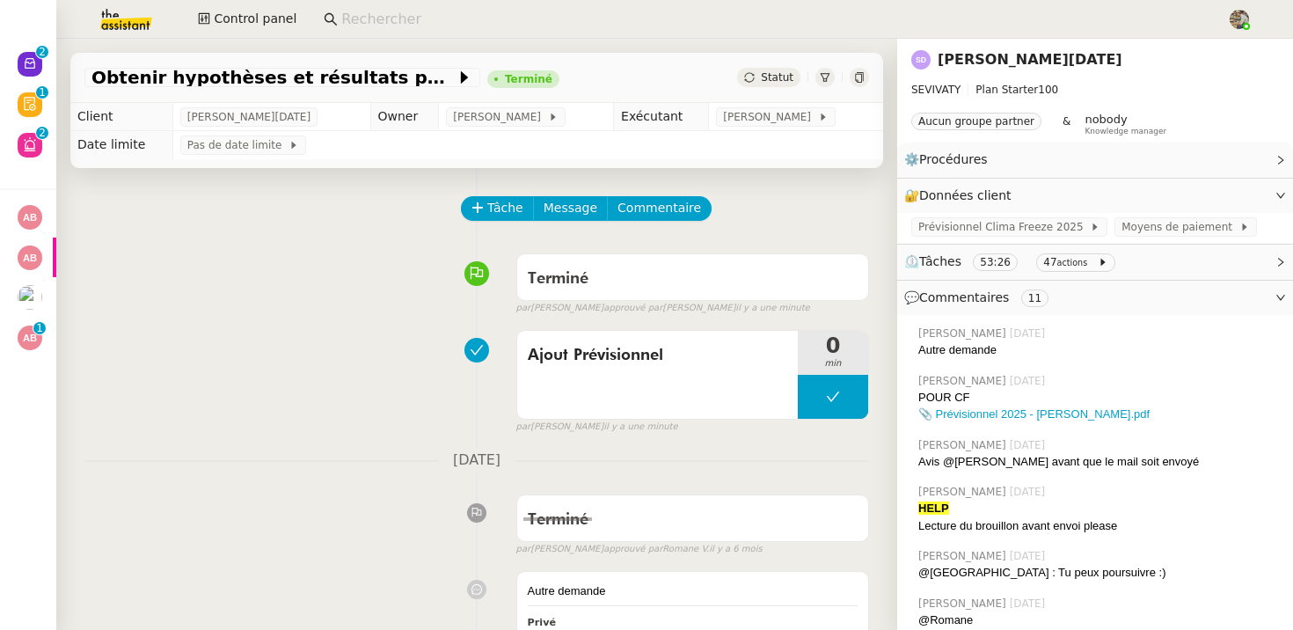
scroll to position [487, 0]
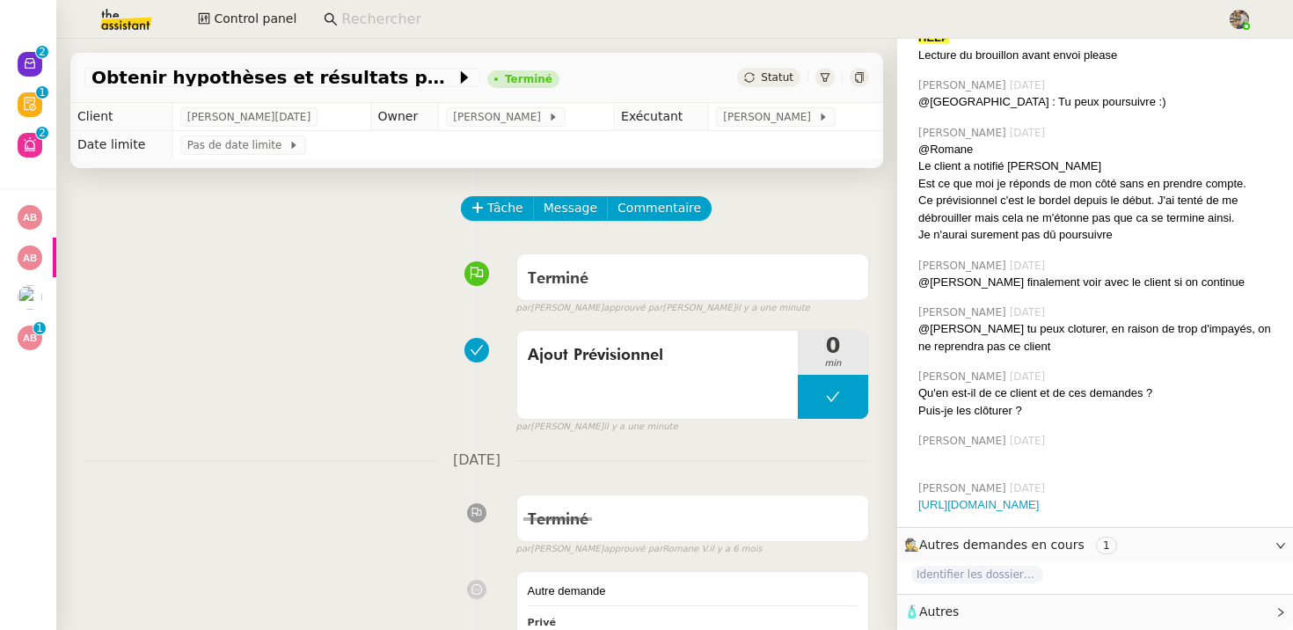
click at [928, 608] on span "Autres" at bounding box center [939, 611] width 40 height 14
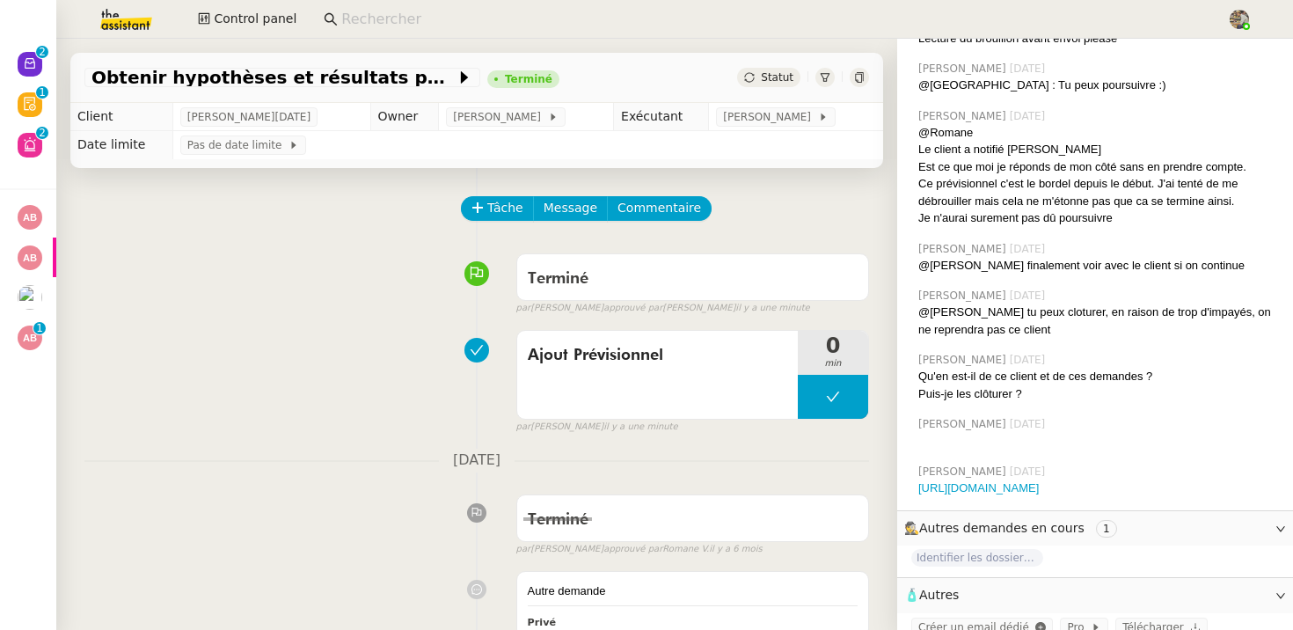
scroll to position [518, 0]
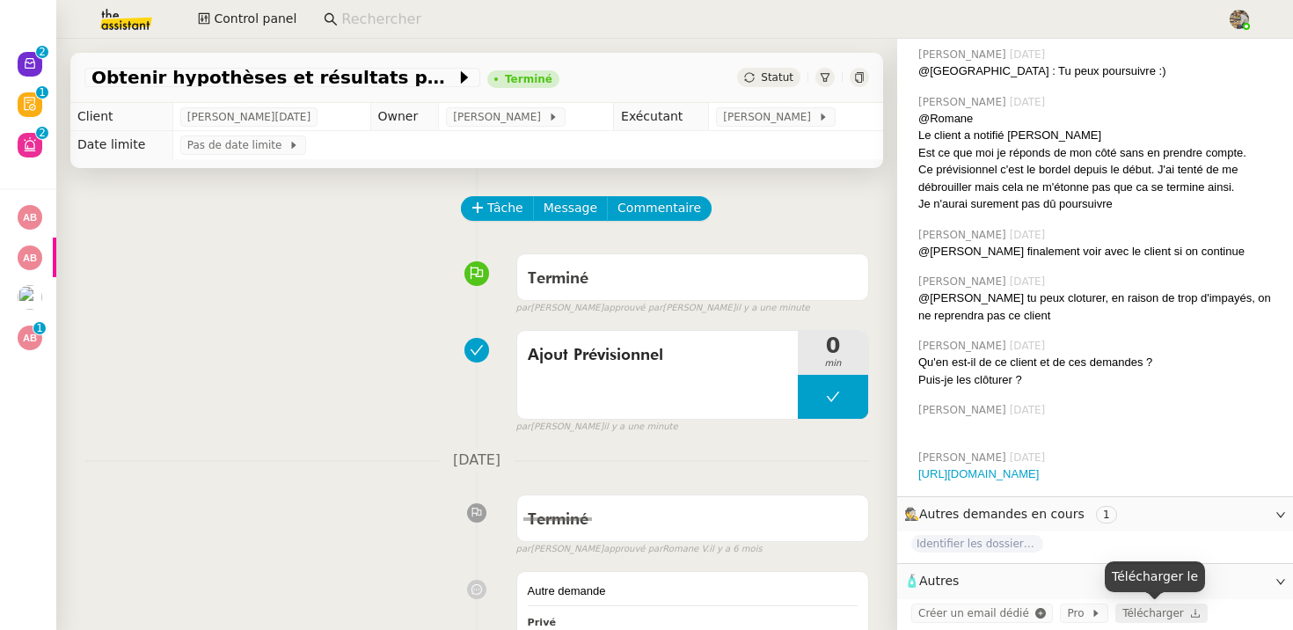
click at [1132, 617] on span "Télécharger" at bounding box center [1154, 613] width 62 height 12
